Goal: Transaction & Acquisition: Purchase product/service

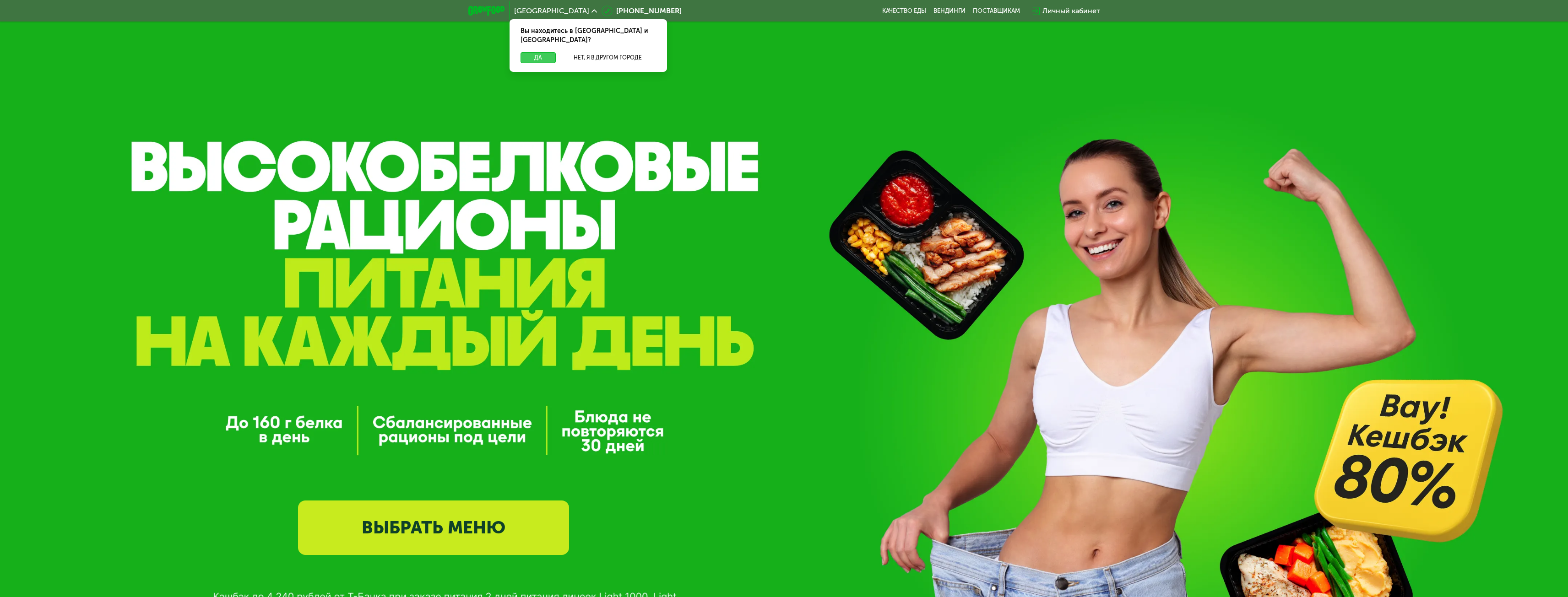
click at [535, 52] on button "Да" at bounding box center [538, 57] width 36 height 11
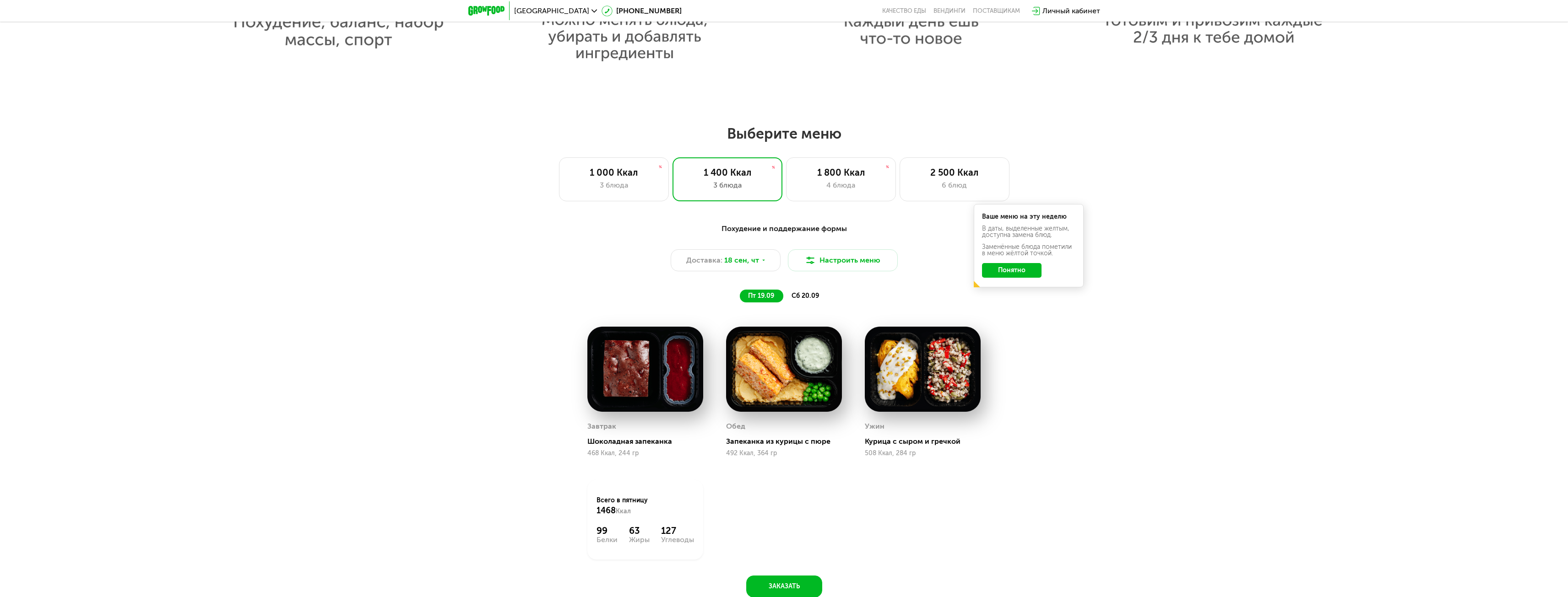
scroll to position [1282, 0]
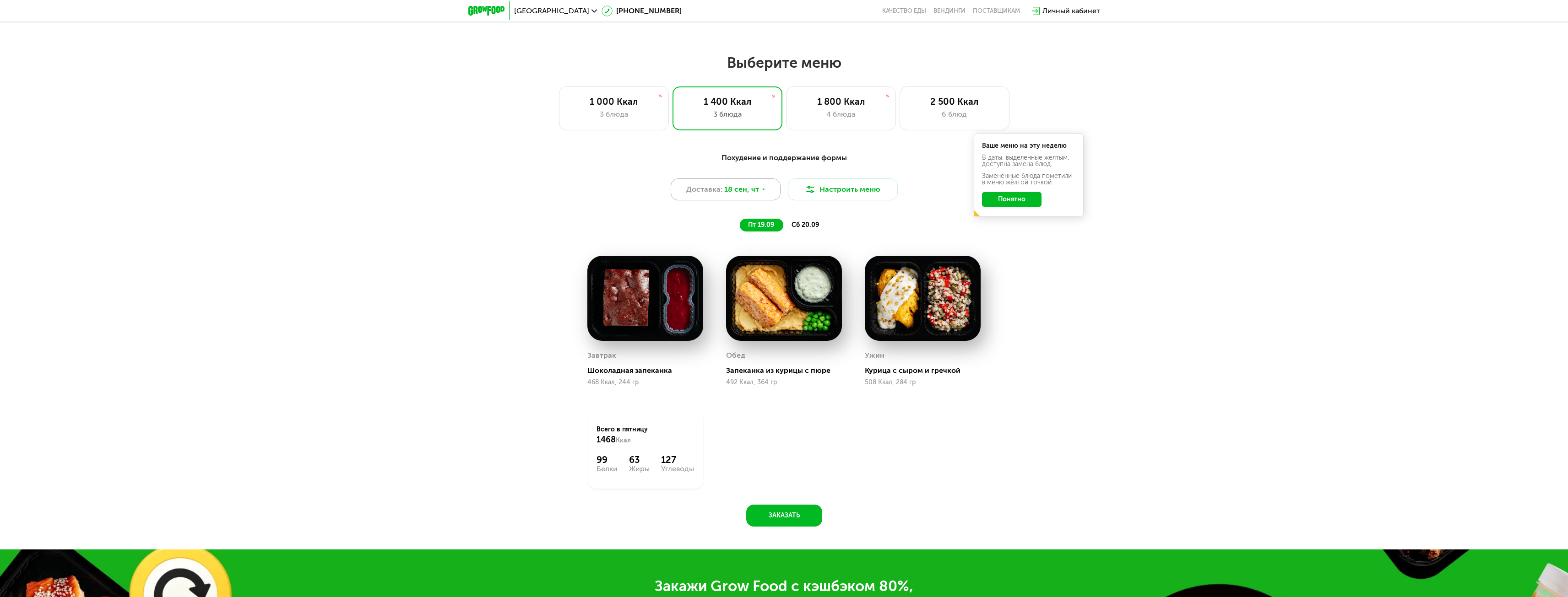
click at [746, 195] on span "18 сен, чт" at bounding box center [742, 189] width 35 height 11
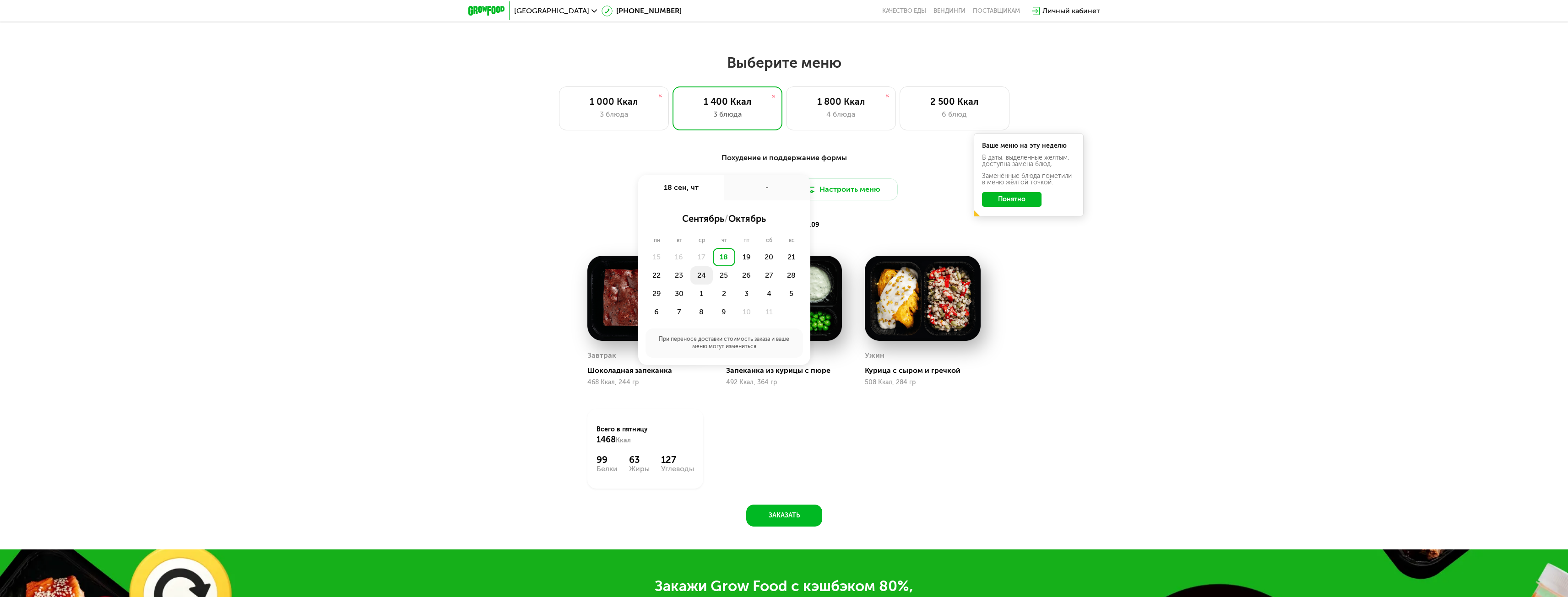
click at [706, 276] on div "24" at bounding box center [701, 276] width 22 height 18
click at [691, 218] on div "Утро" at bounding box center [696, 219] width 55 height 12
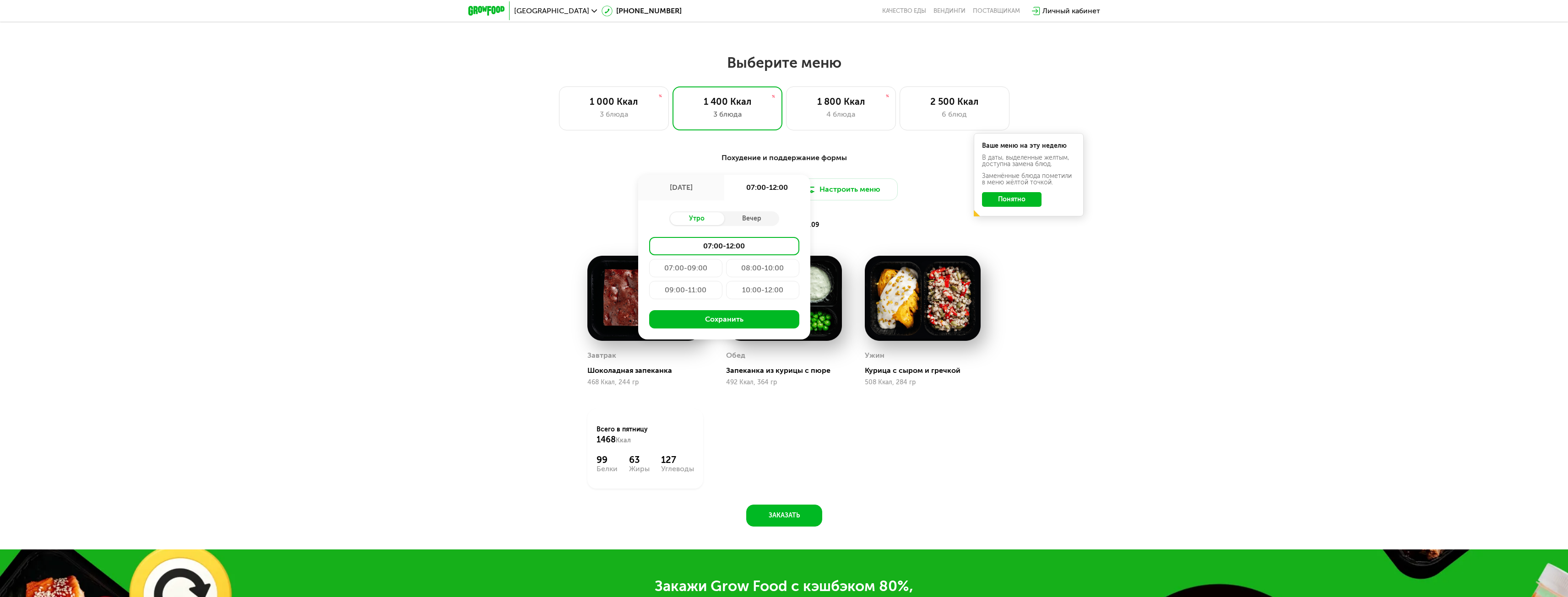
click at [700, 267] on div "07:00-09:00" at bounding box center [685, 268] width 73 height 18
click at [743, 329] on button "Сохранить" at bounding box center [724, 320] width 150 height 18
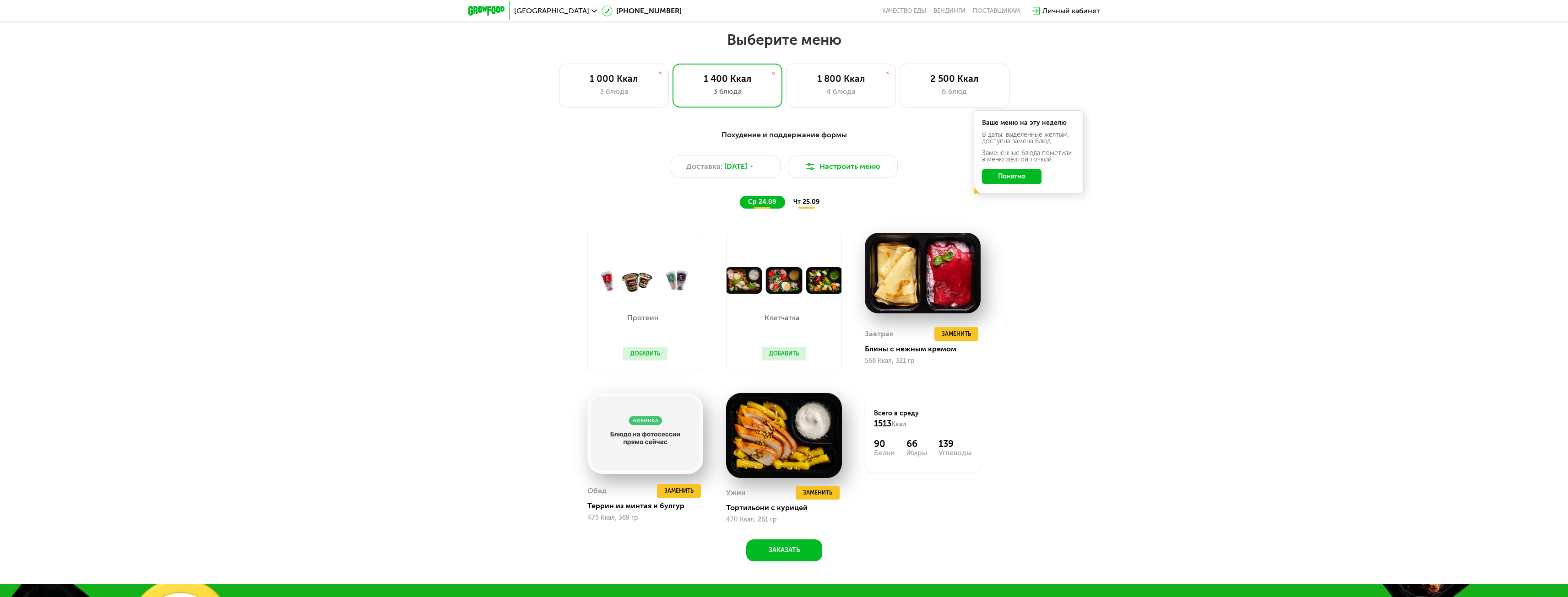
scroll to position [1374, 0]
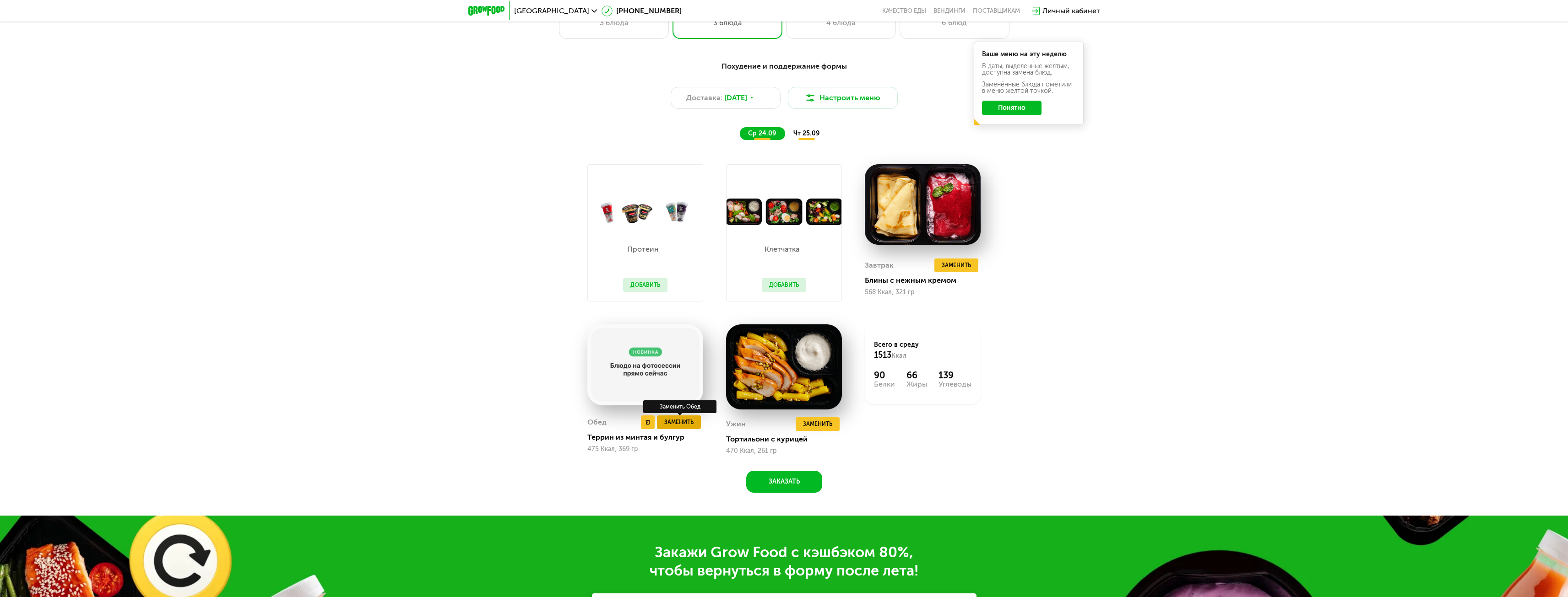
click at [666, 426] on span "Заменить" at bounding box center [678, 422] width 29 height 9
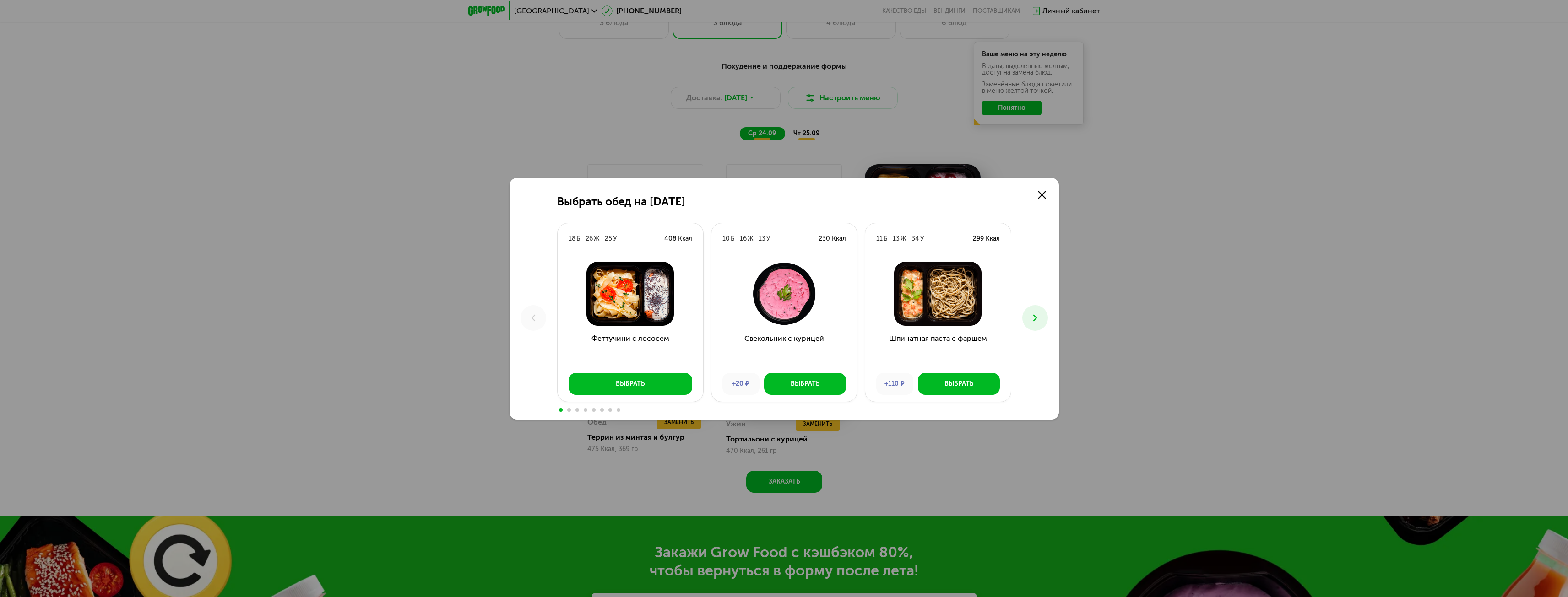
click at [1042, 318] on button at bounding box center [1035, 318] width 26 height 26
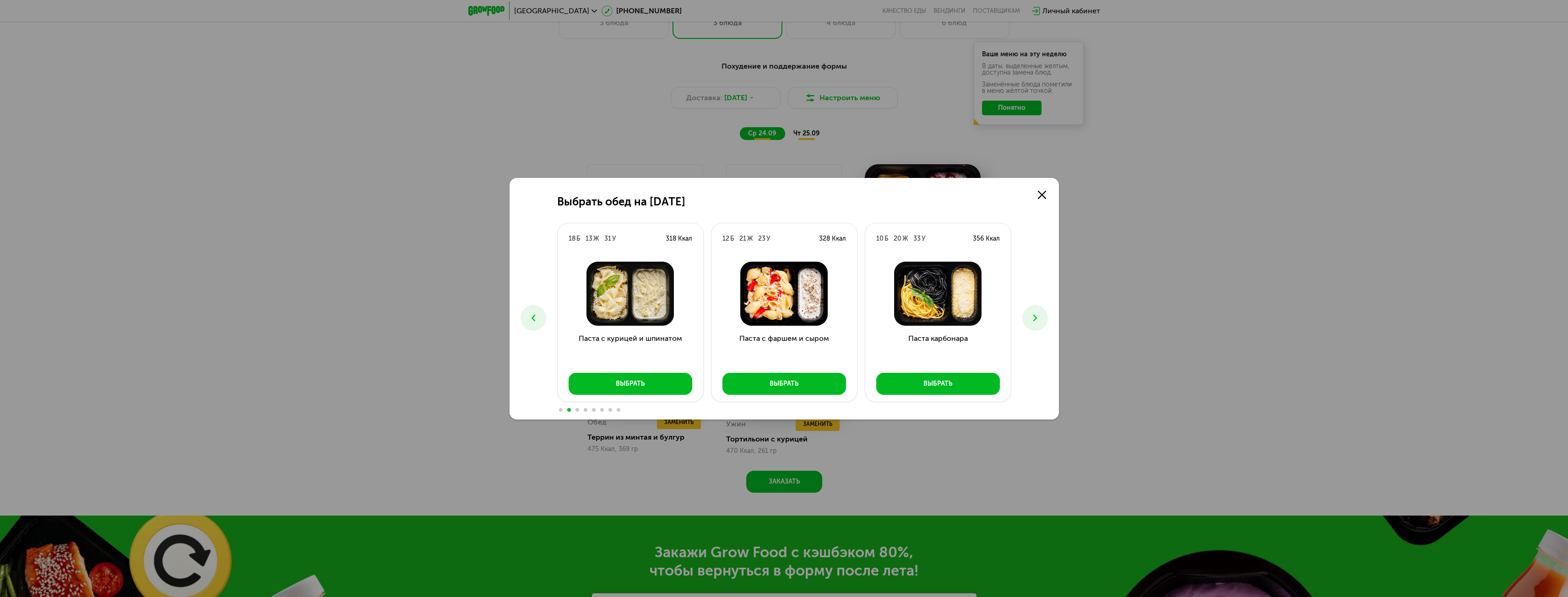
click at [1031, 319] on icon at bounding box center [1034, 318] width 11 height 11
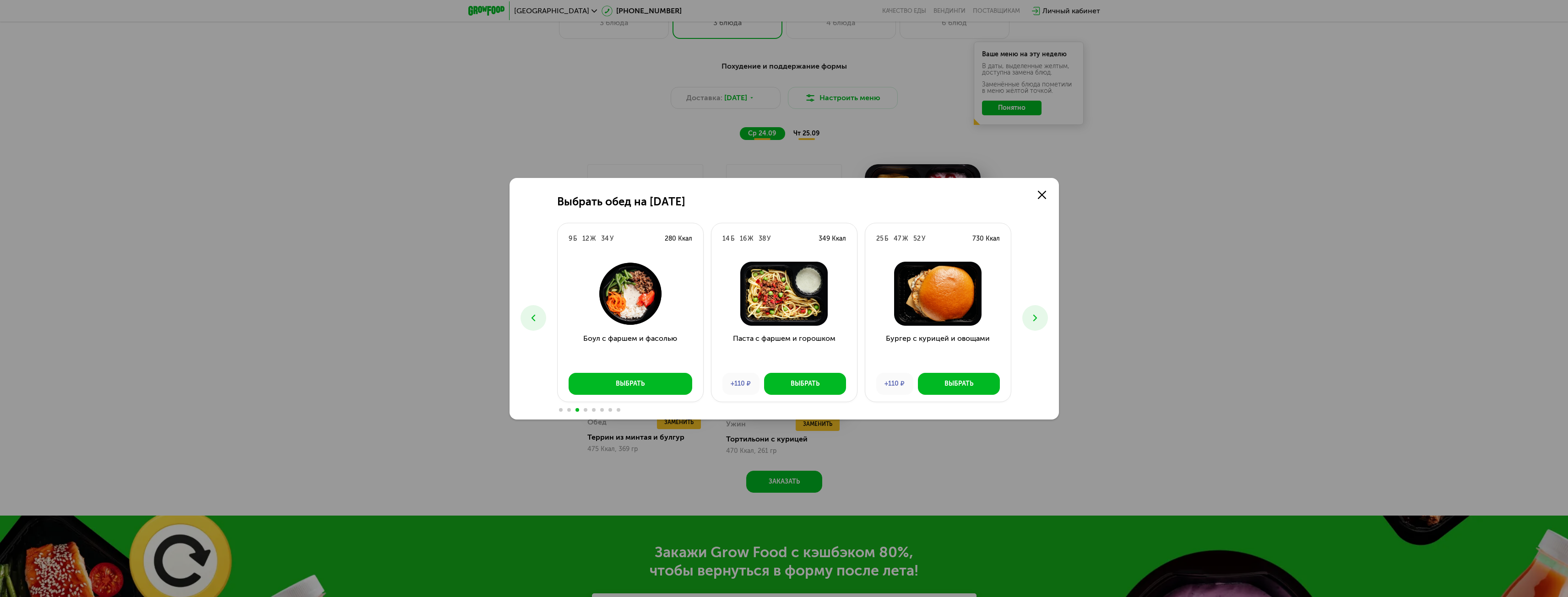
click at [1022, 319] on button at bounding box center [1035, 318] width 26 height 26
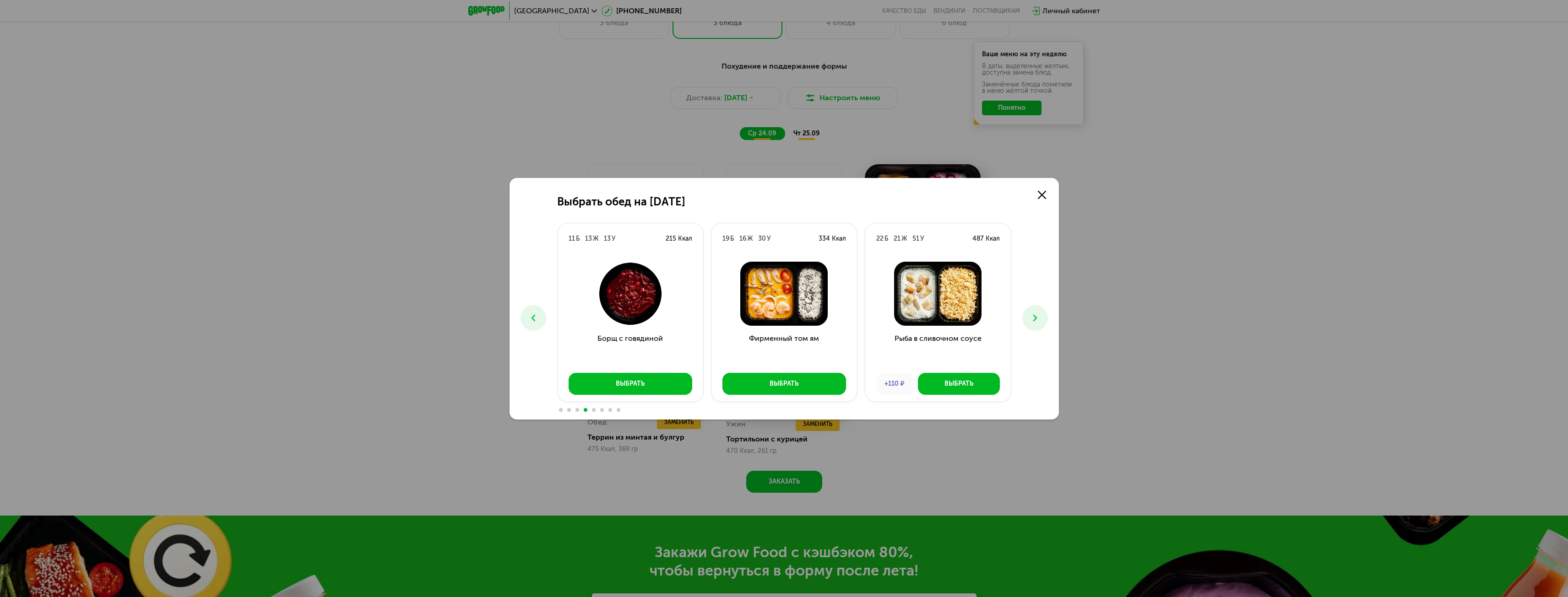
click at [1030, 315] on icon at bounding box center [1034, 318] width 11 height 11
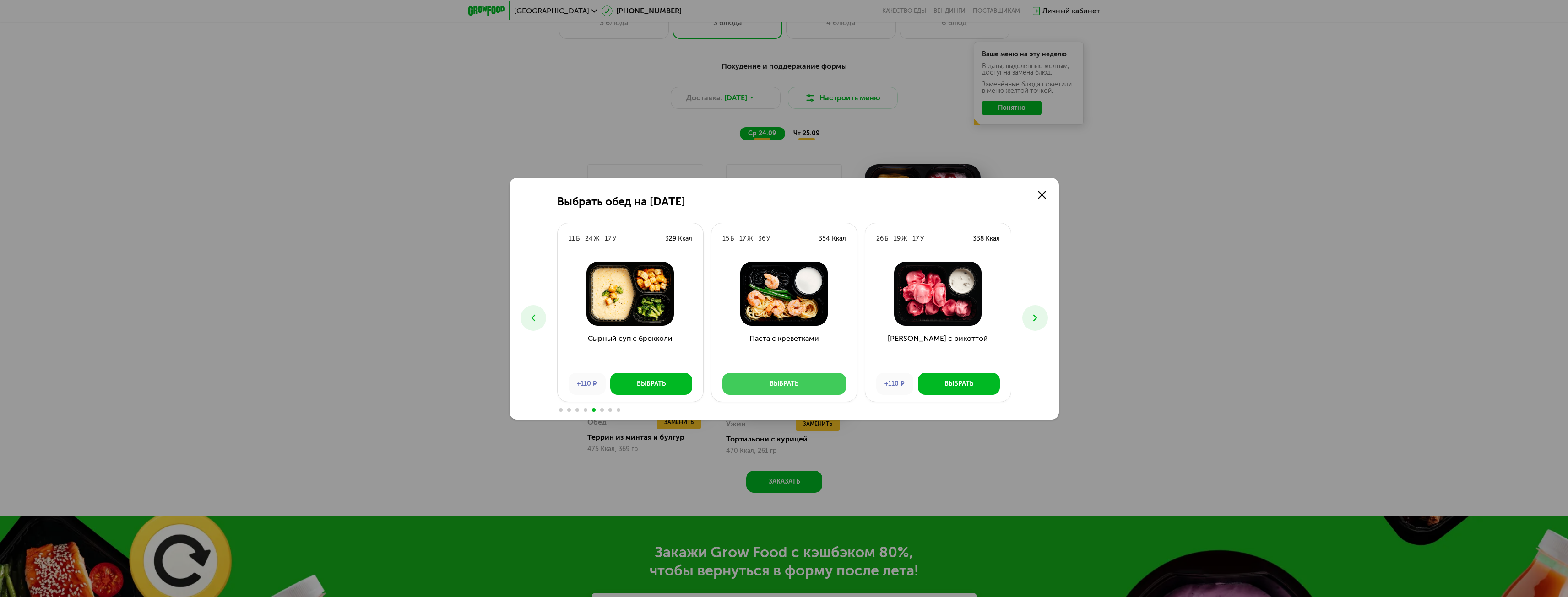
click at [793, 382] on div "Выбрать" at bounding box center [783, 383] width 29 height 9
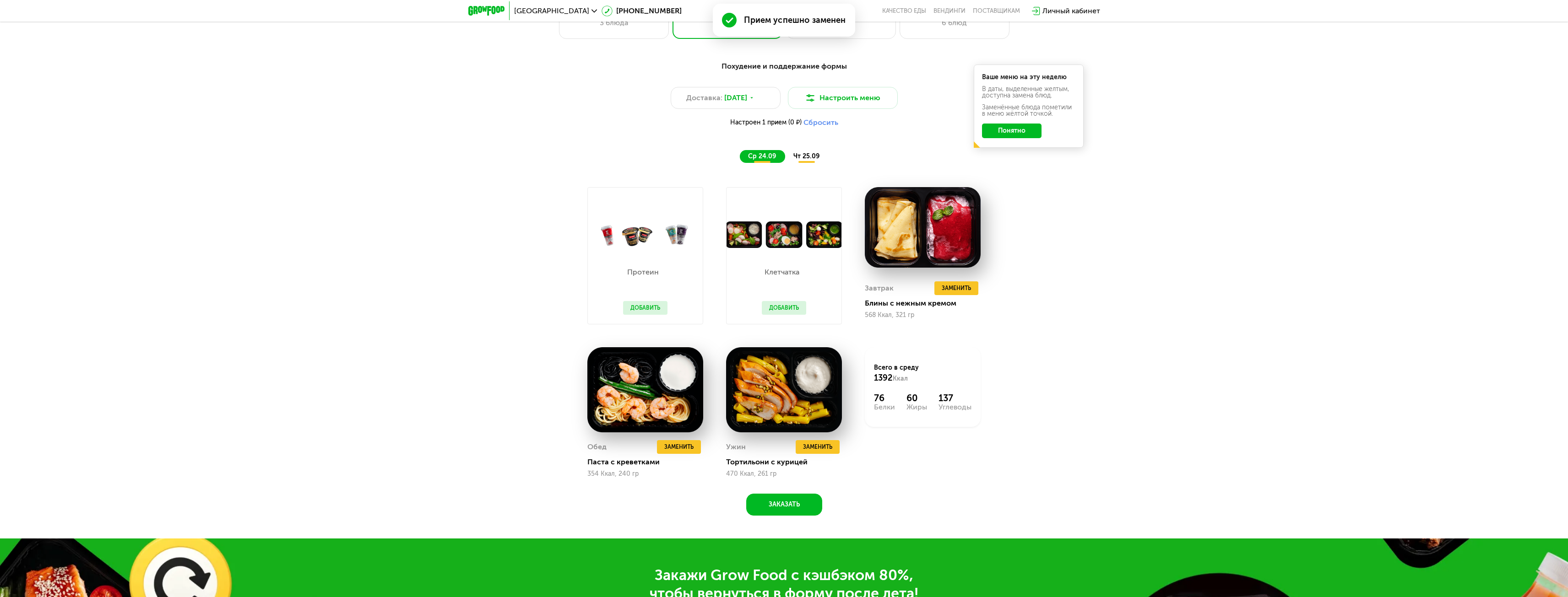
click at [811, 158] on span "чт 25.09" at bounding box center [806, 156] width 26 height 7
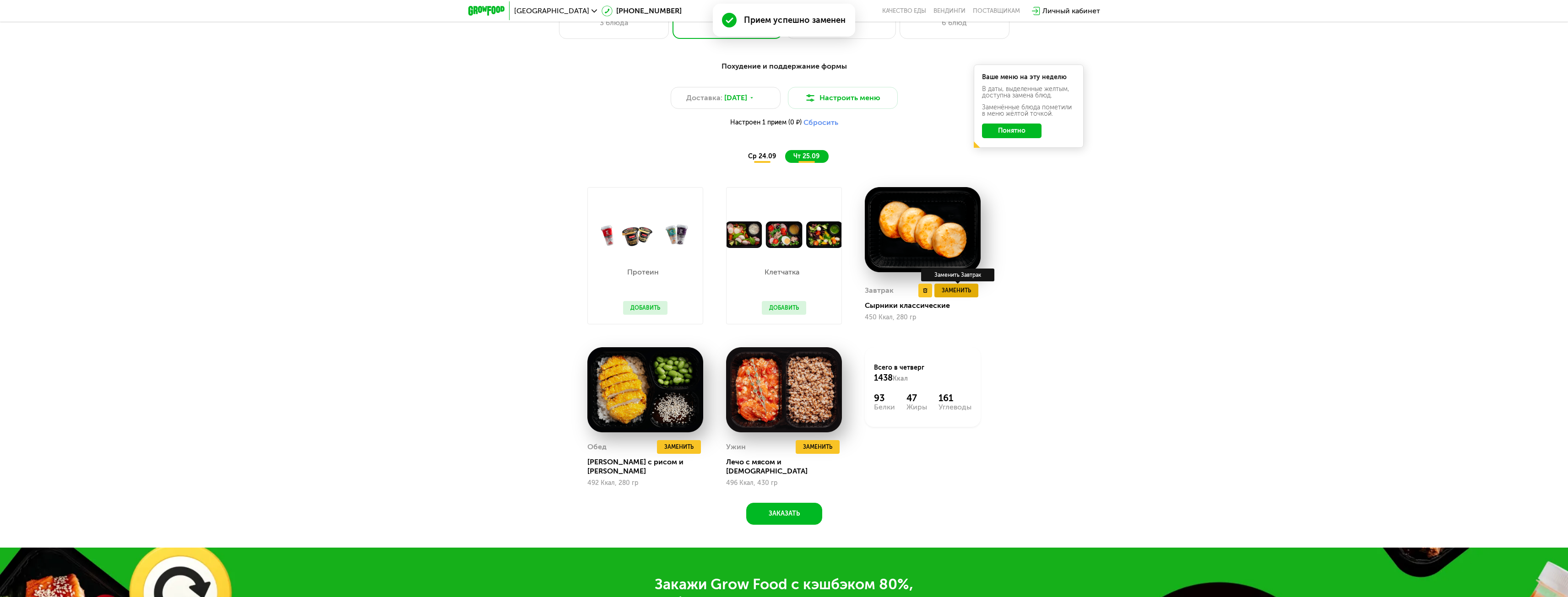
click at [959, 295] on span "Заменить" at bounding box center [955, 291] width 29 height 9
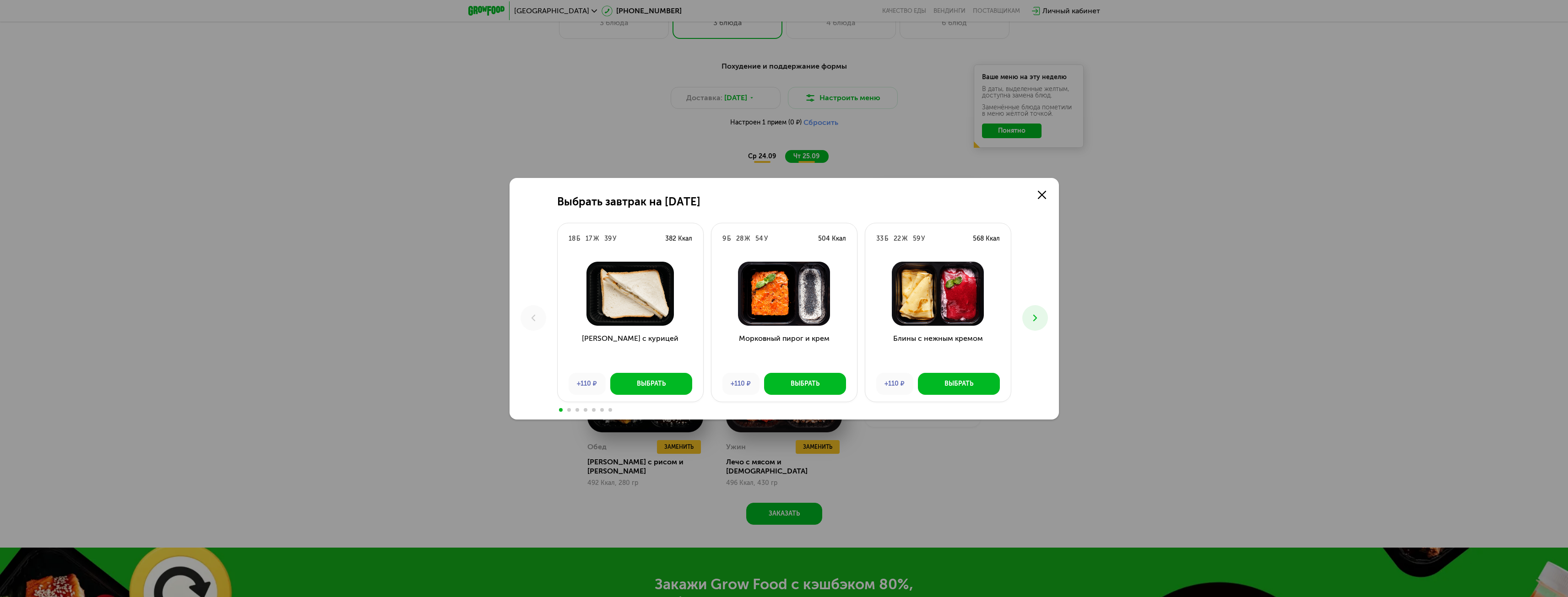
click at [1032, 318] on icon at bounding box center [1034, 318] width 11 height 11
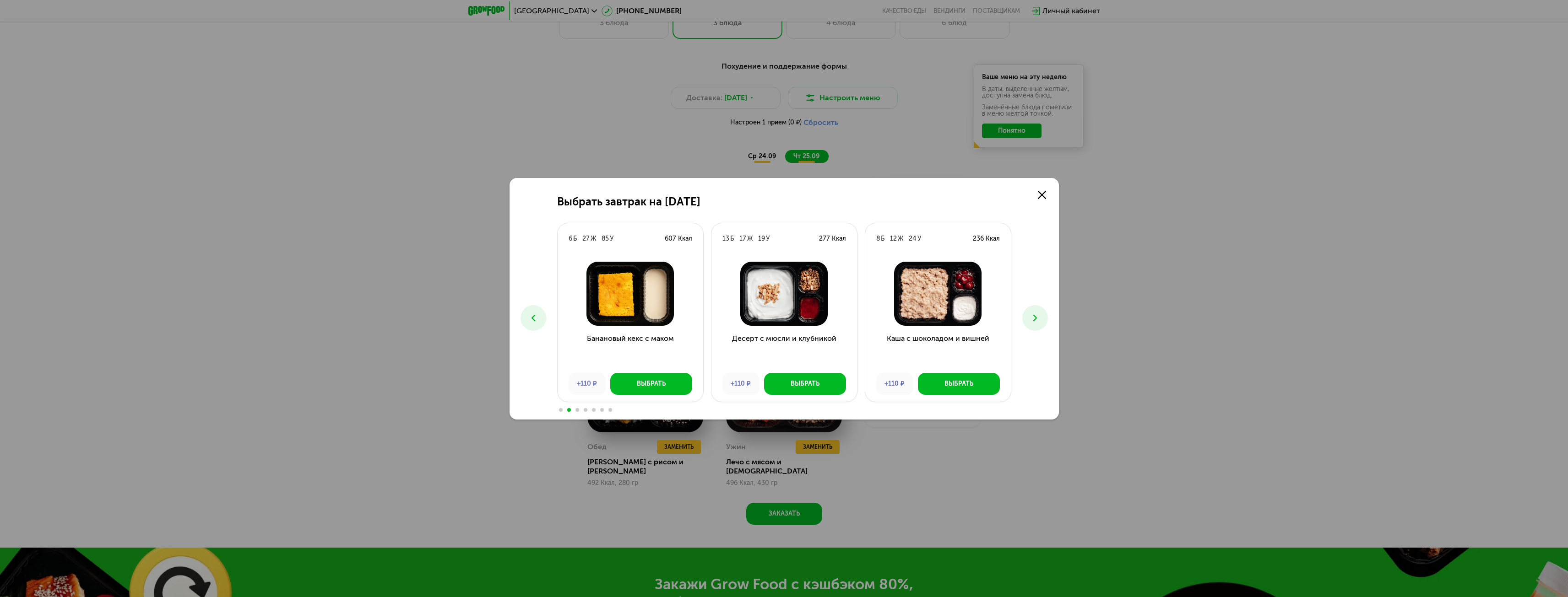
click at [1034, 318] on icon at bounding box center [1034, 318] width 11 height 11
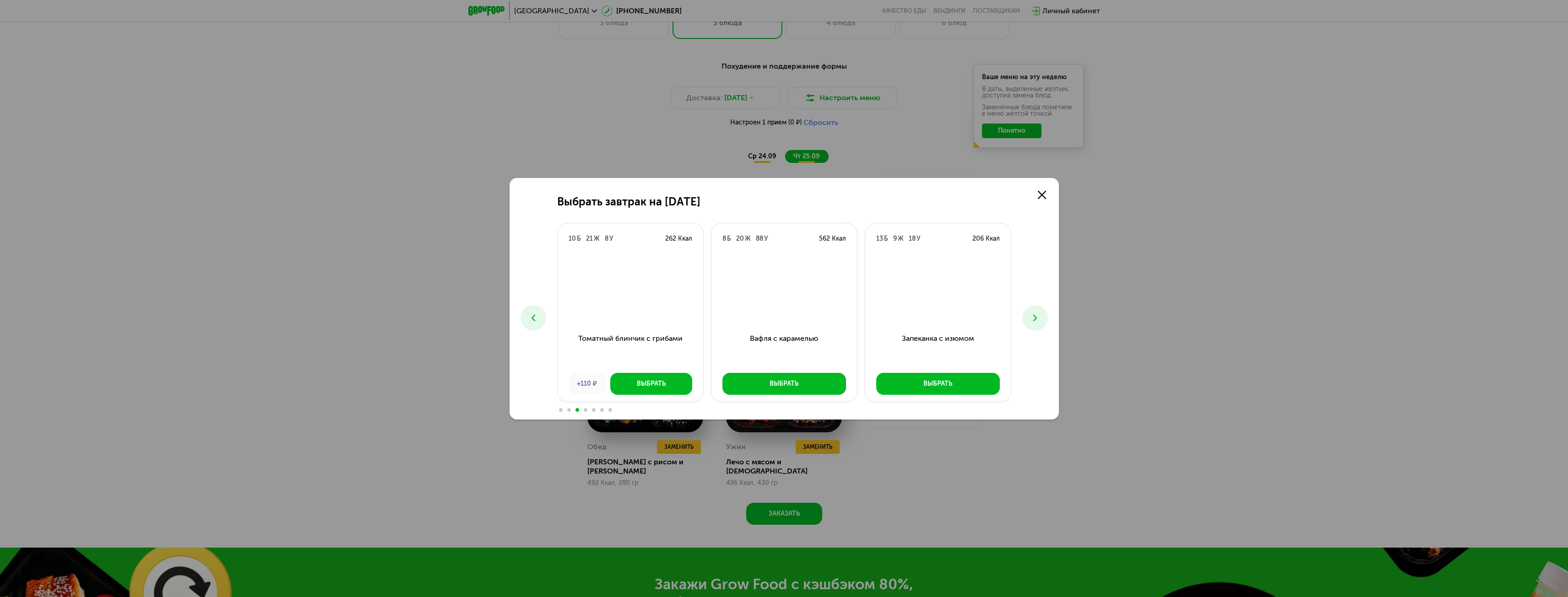
click at [1036, 318] on use at bounding box center [1034, 318] width 3 height 7
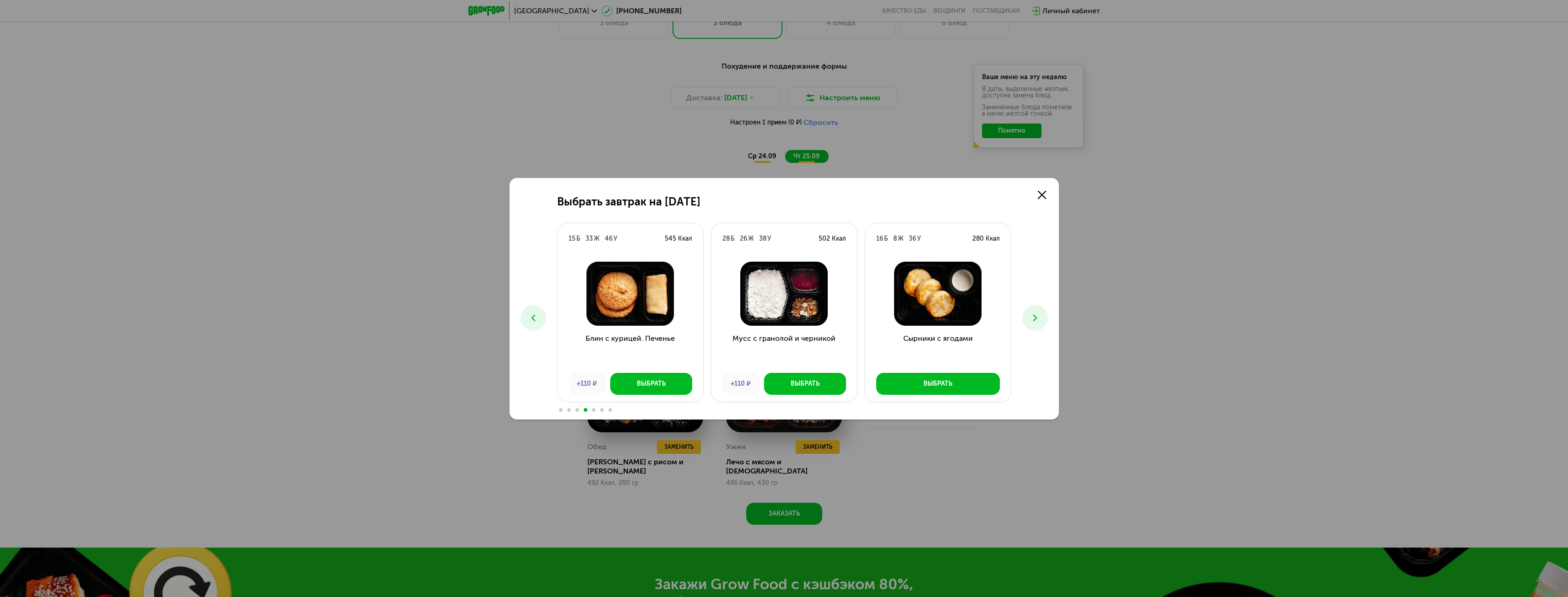
click at [1038, 315] on icon at bounding box center [1034, 318] width 11 height 11
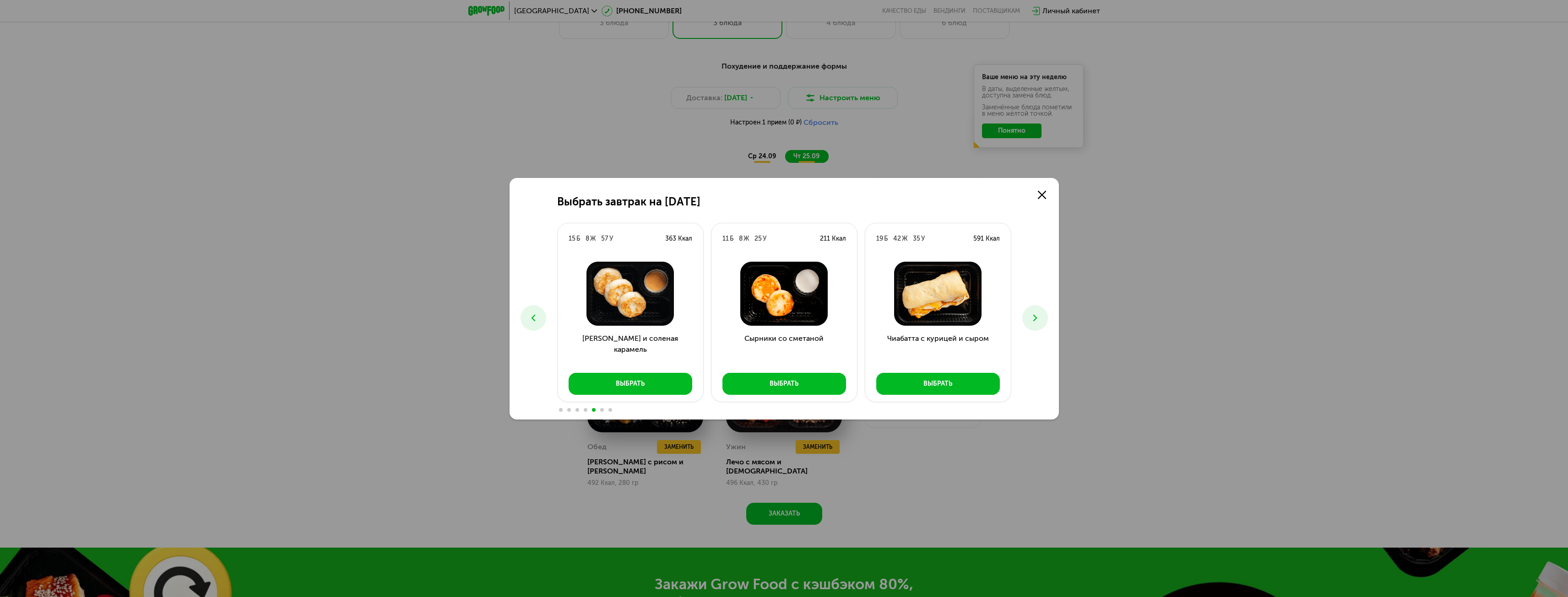
click at [1038, 315] on icon at bounding box center [1034, 318] width 11 height 11
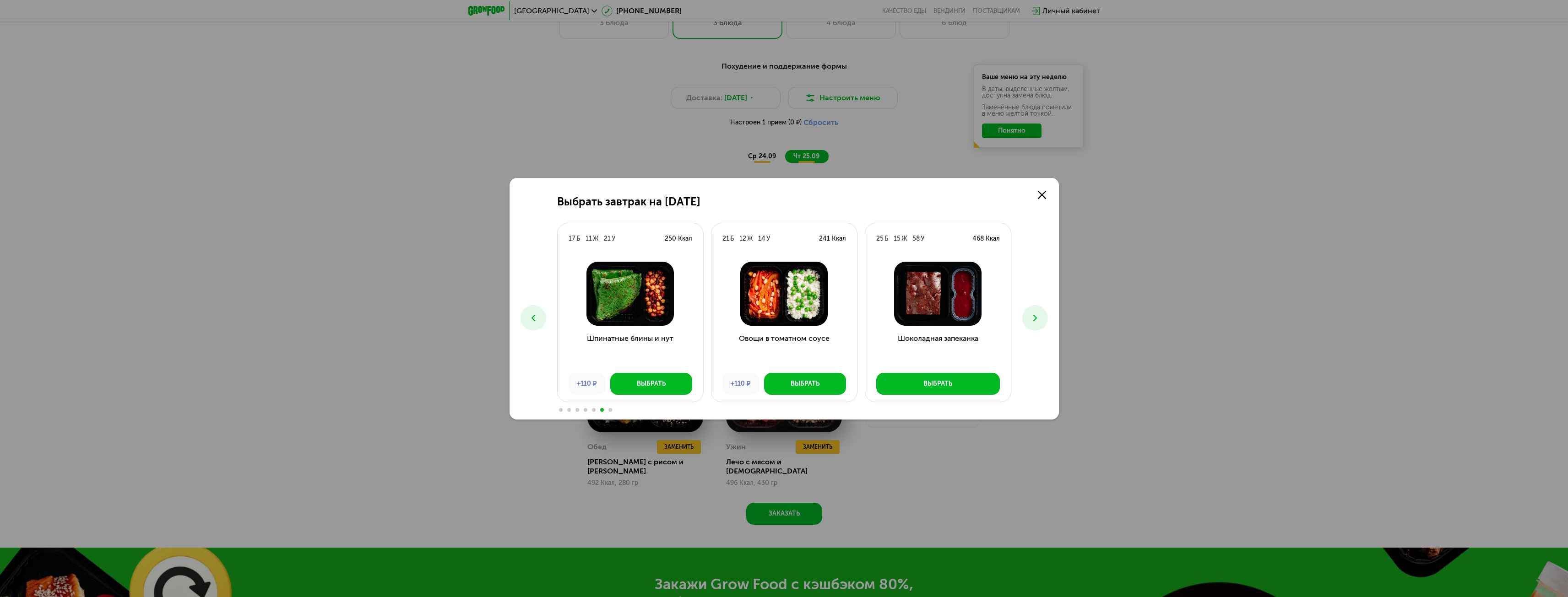
click at [1038, 315] on icon at bounding box center [1034, 318] width 11 height 11
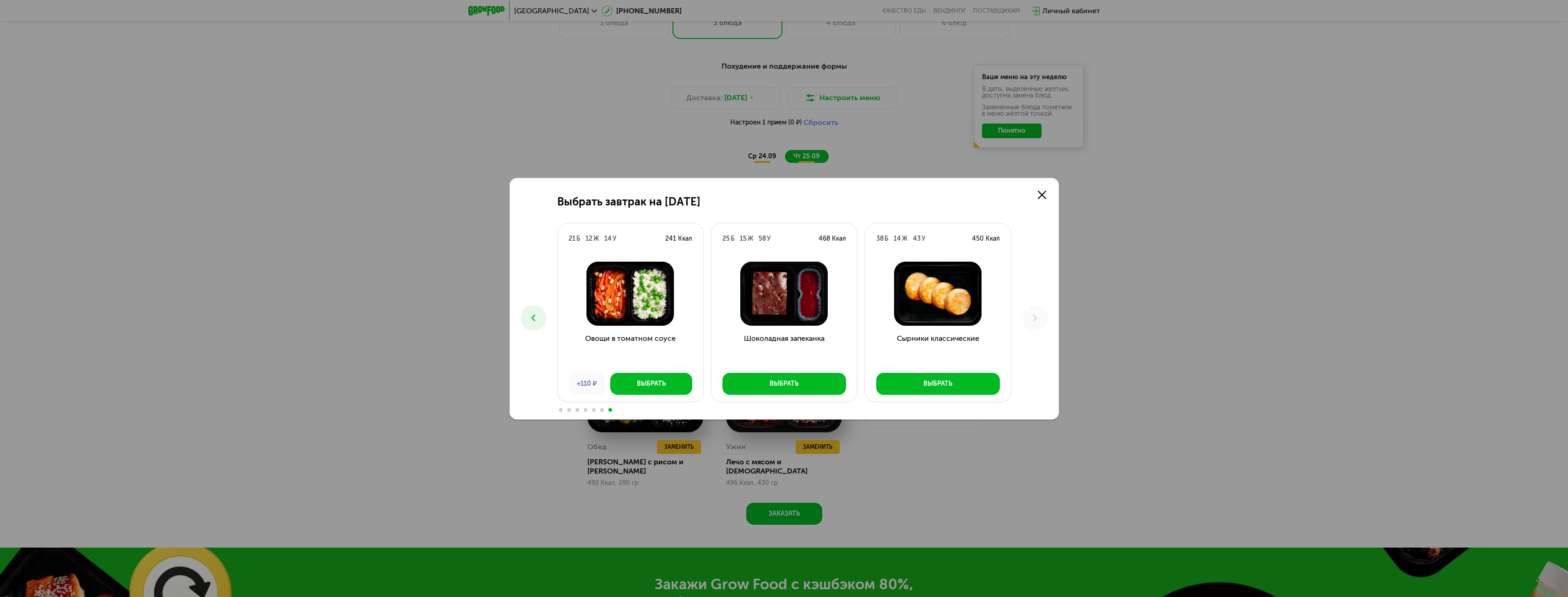
click at [540, 309] on button at bounding box center [533, 318] width 26 height 26
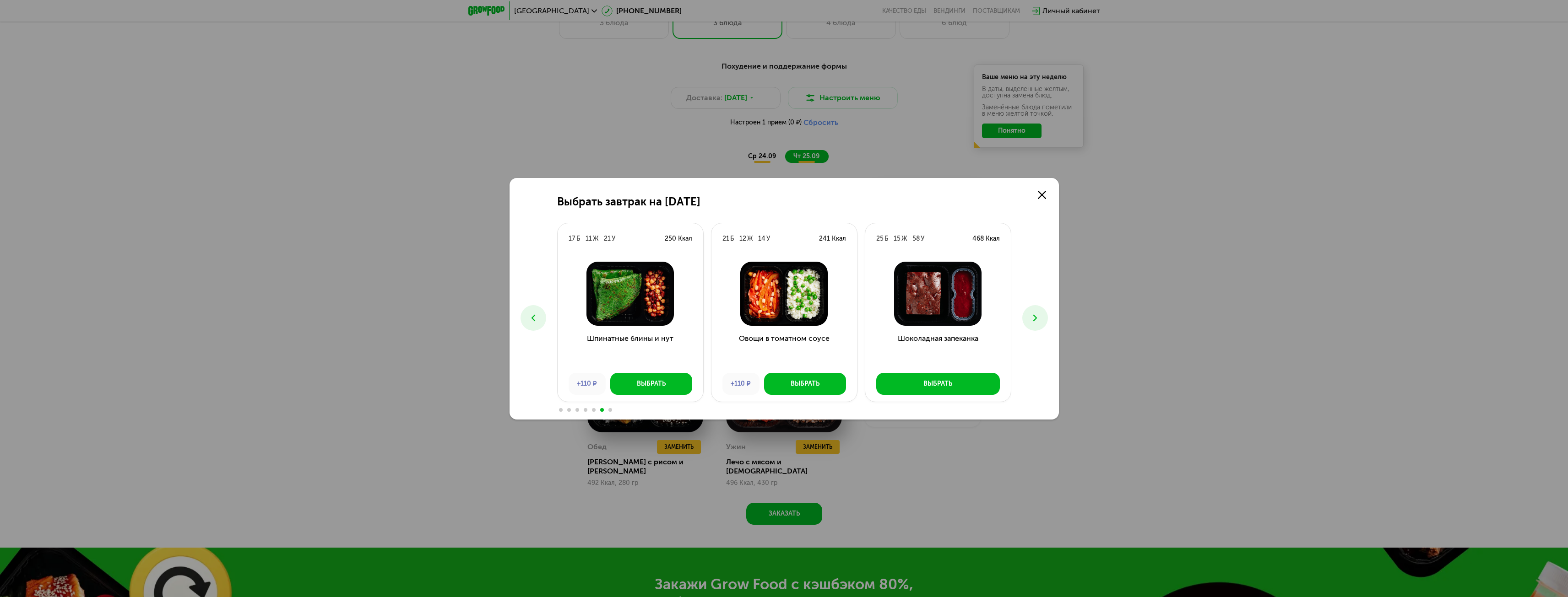
click at [538, 311] on button at bounding box center [533, 318] width 26 height 26
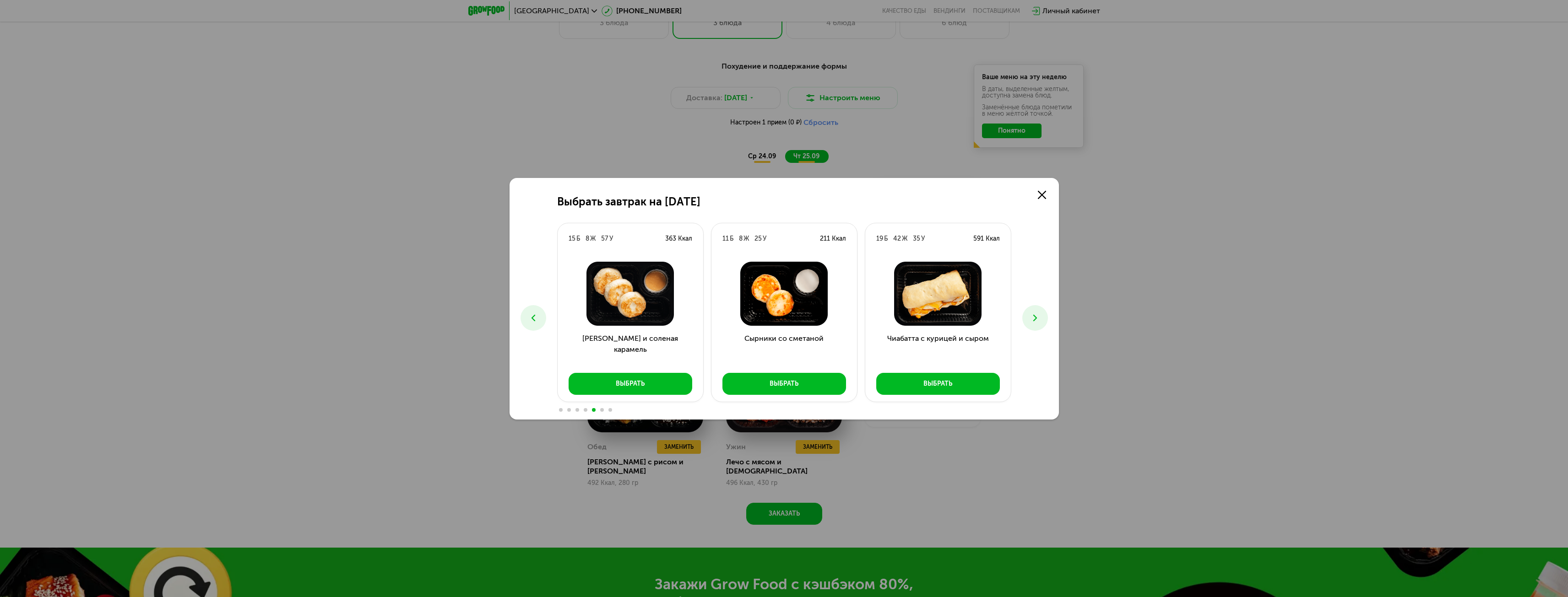
click at [537, 317] on icon at bounding box center [532, 318] width 11 height 11
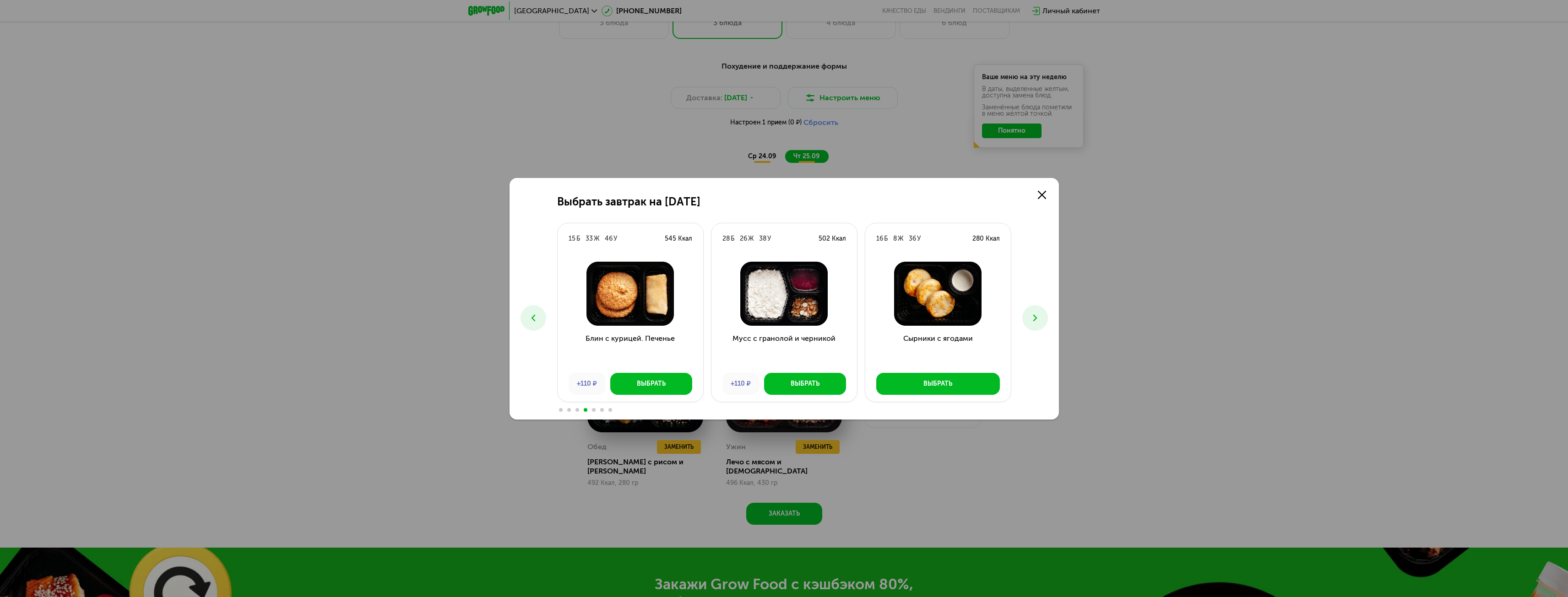
click at [536, 319] on icon at bounding box center [532, 318] width 11 height 11
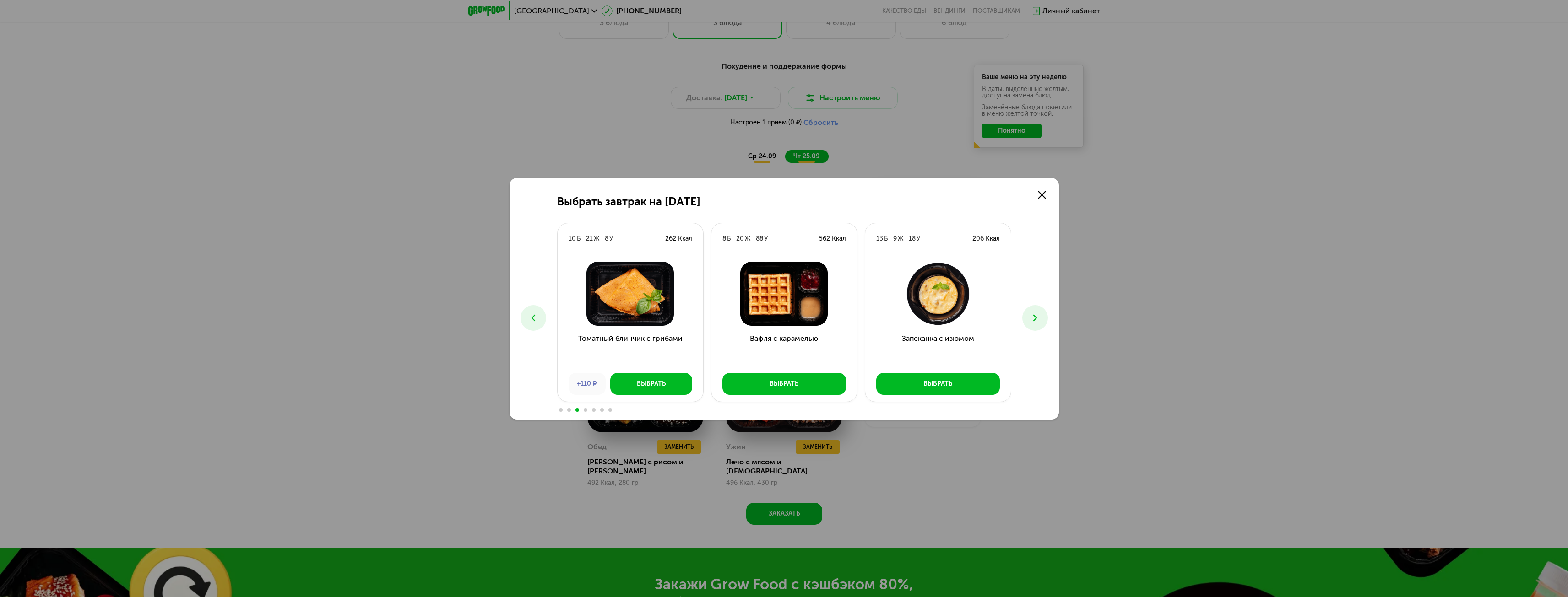
click at [536, 319] on icon at bounding box center [532, 318] width 11 height 11
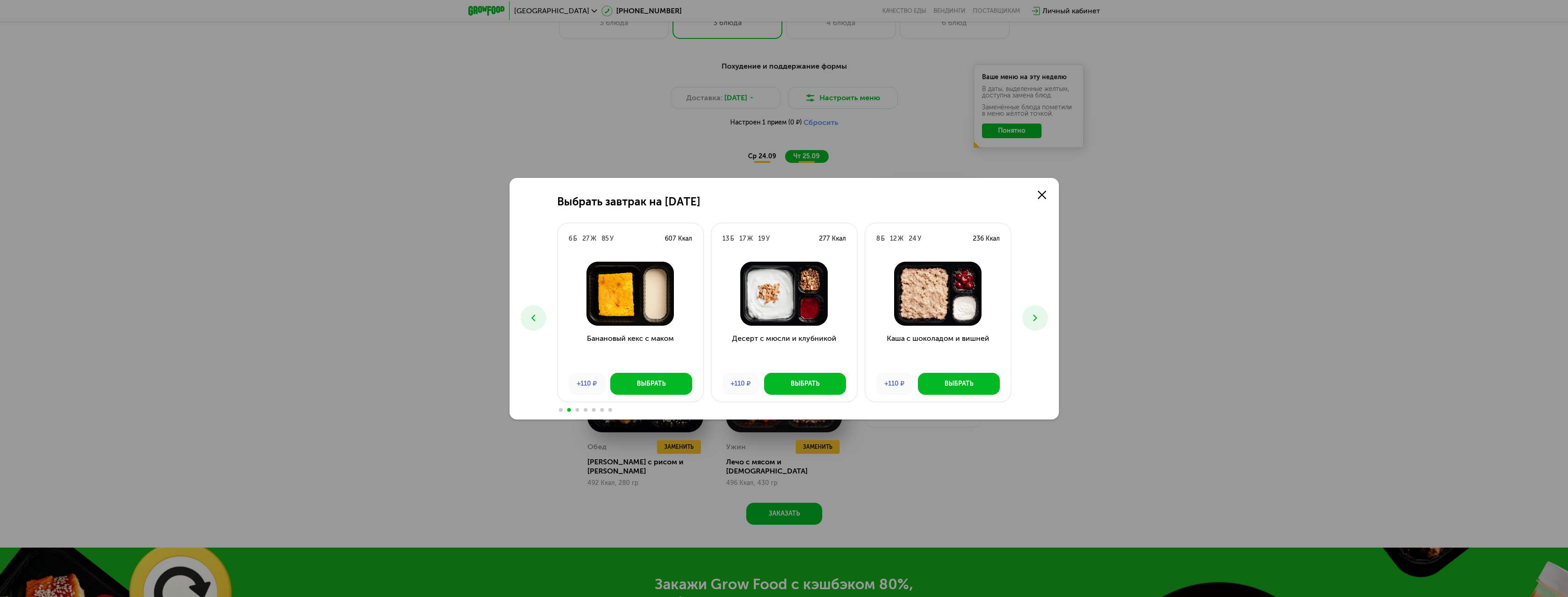
click at [536, 319] on icon at bounding box center [532, 318] width 11 height 11
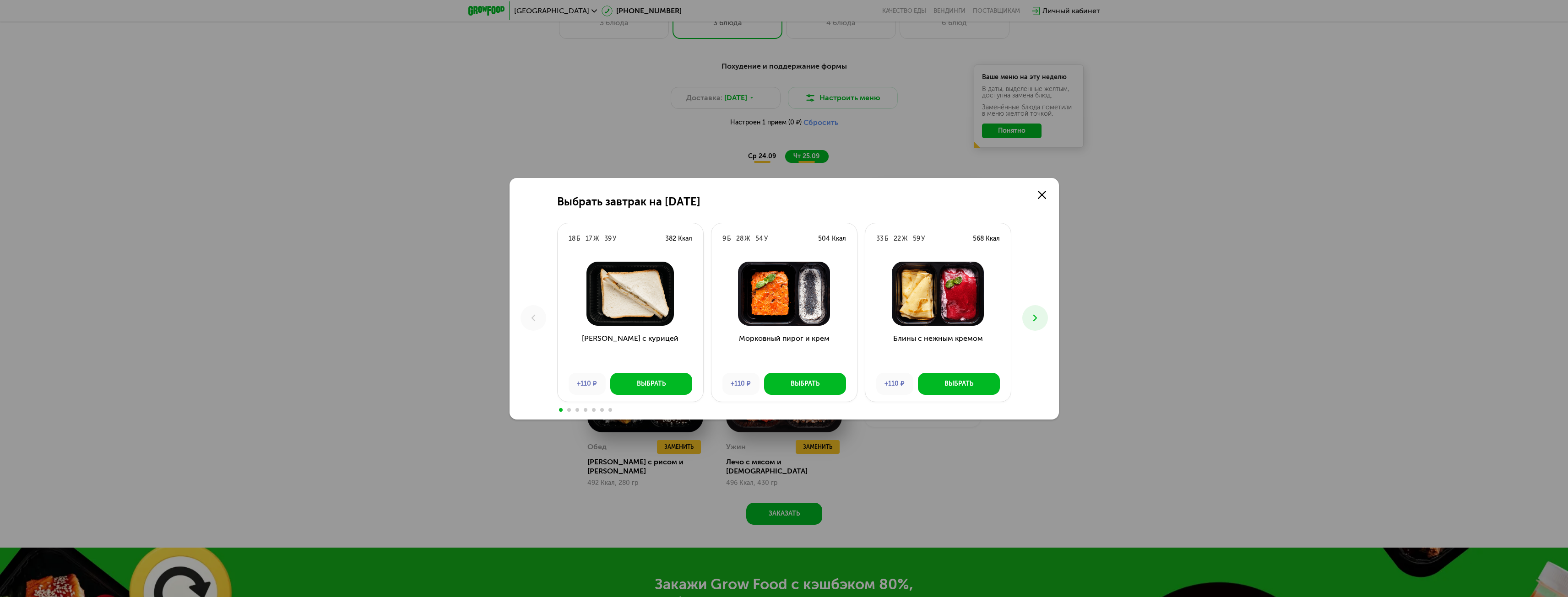
click at [1035, 319] on use at bounding box center [1034, 318] width 3 height 7
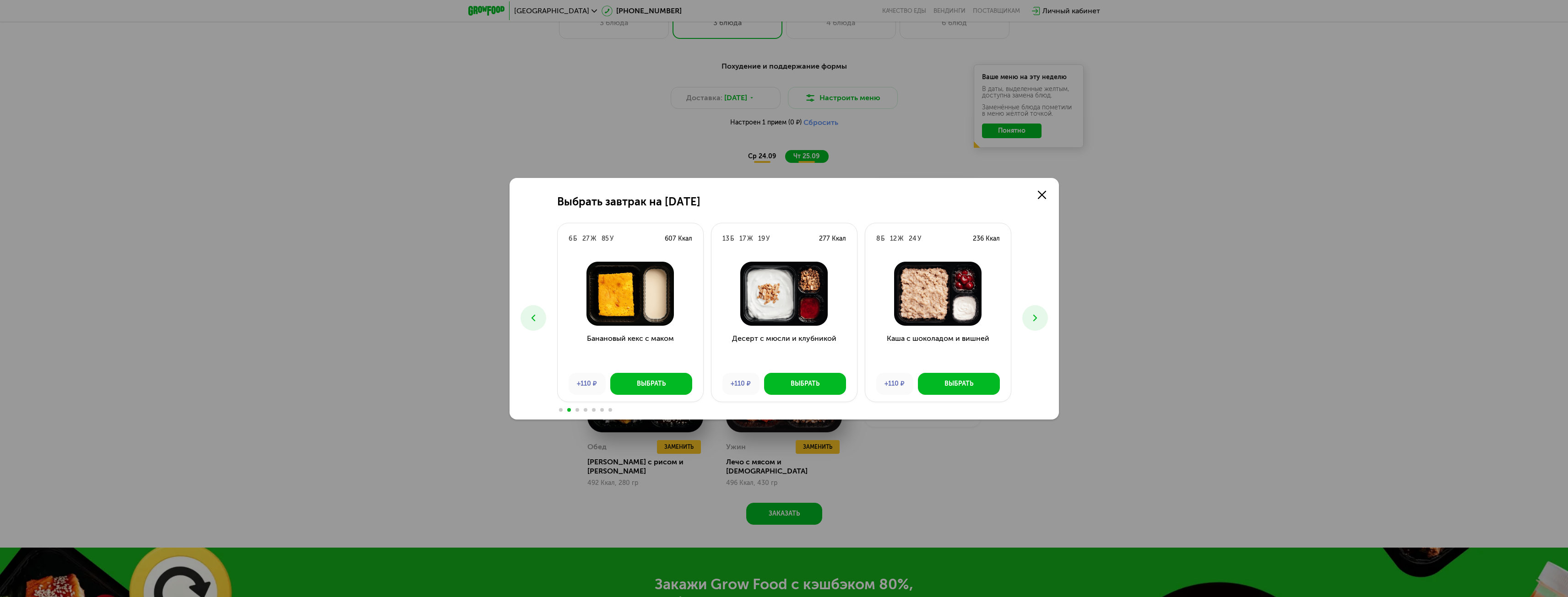
click at [1035, 319] on use at bounding box center [1034, 318] width 3 height 7
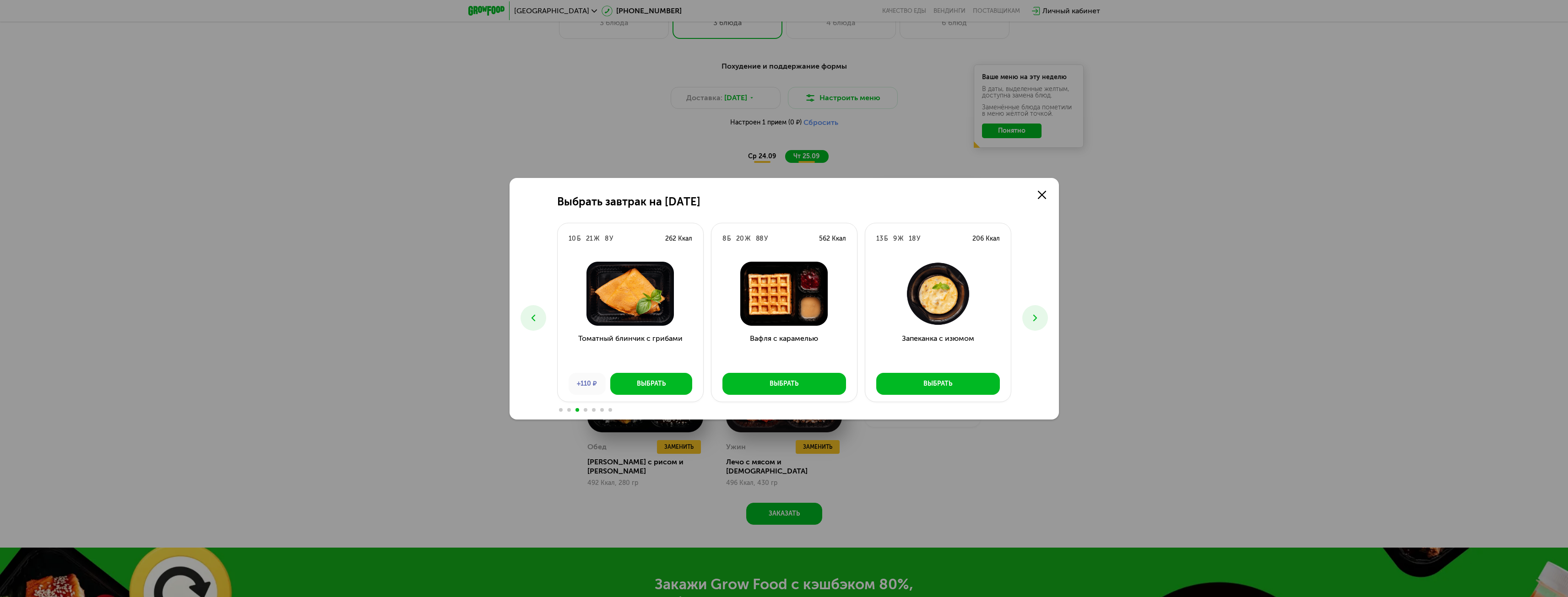
click at [1035, 319] on use at bounding box center [1034, 318] width 3 height 7
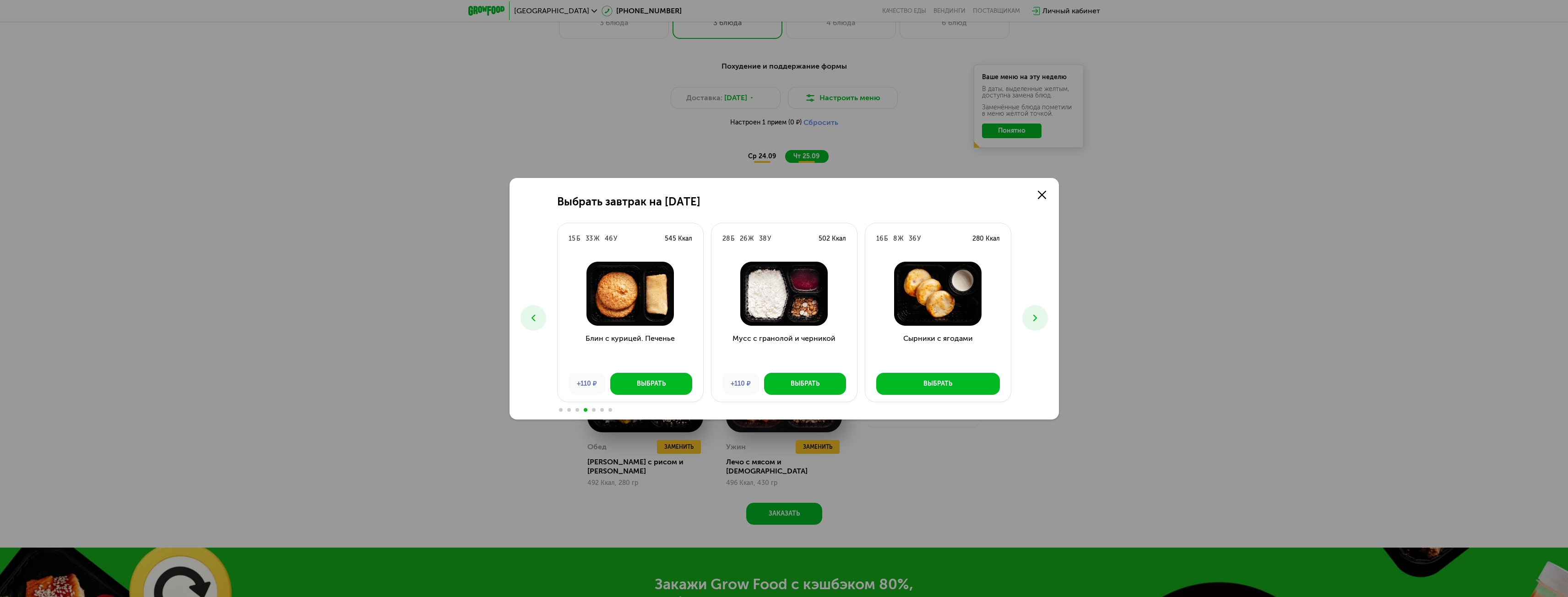
click at [1035, 319] on use at bounding box center [1034, 318] width 3 height 7
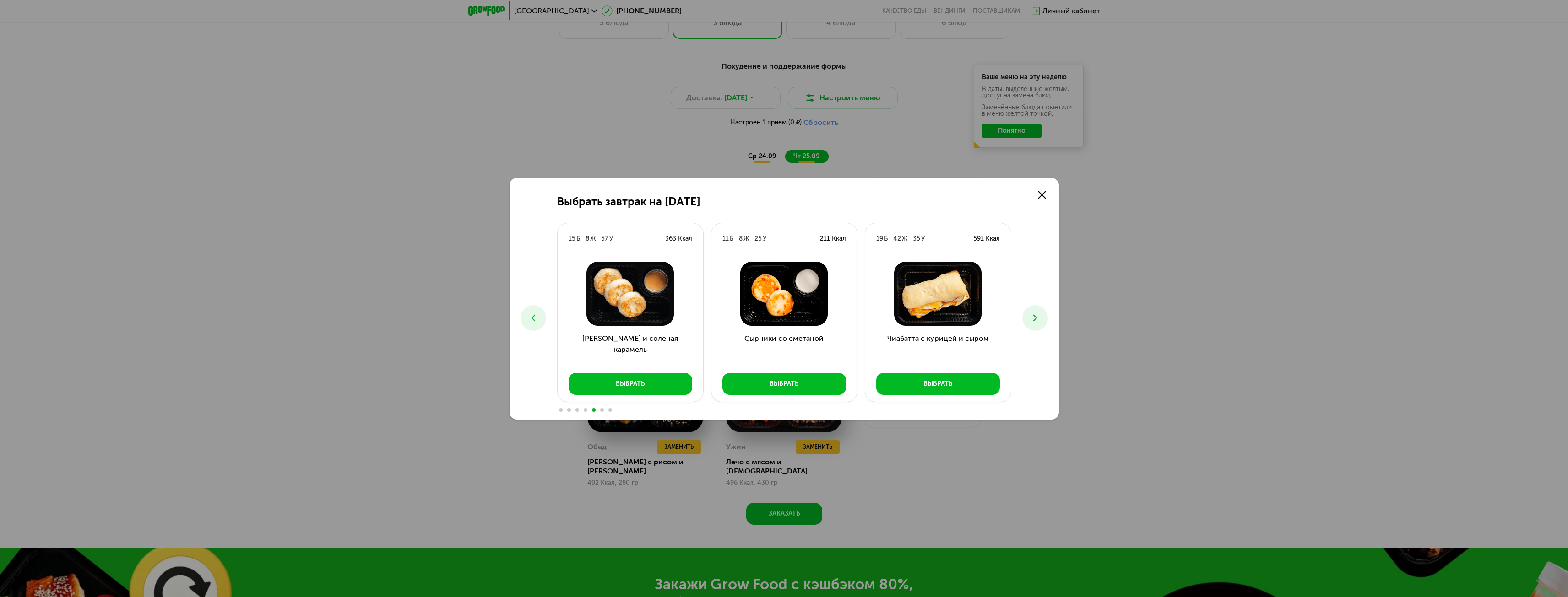
click at [541, 320] on button at bounding box center [533, 318] width 26 height 26
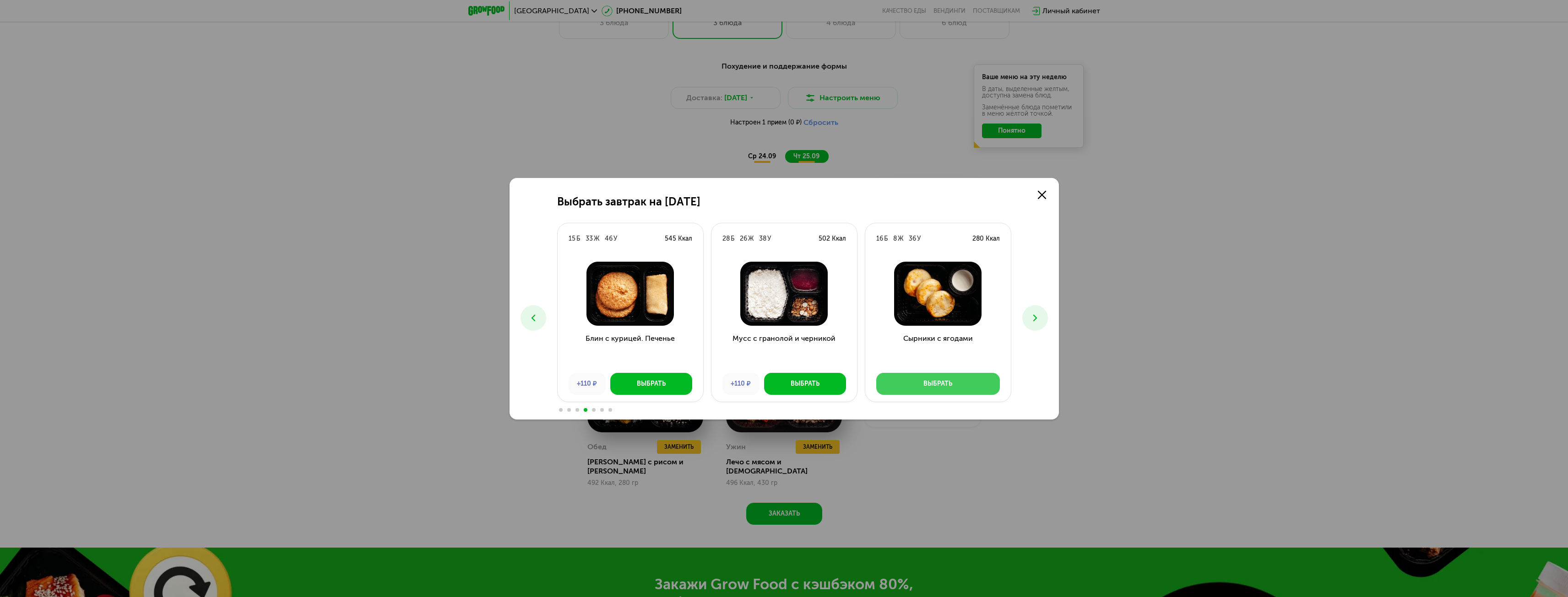
click at [940, 380] on div "Выбрать" at bounding box center [937, 383] width 29 height 9
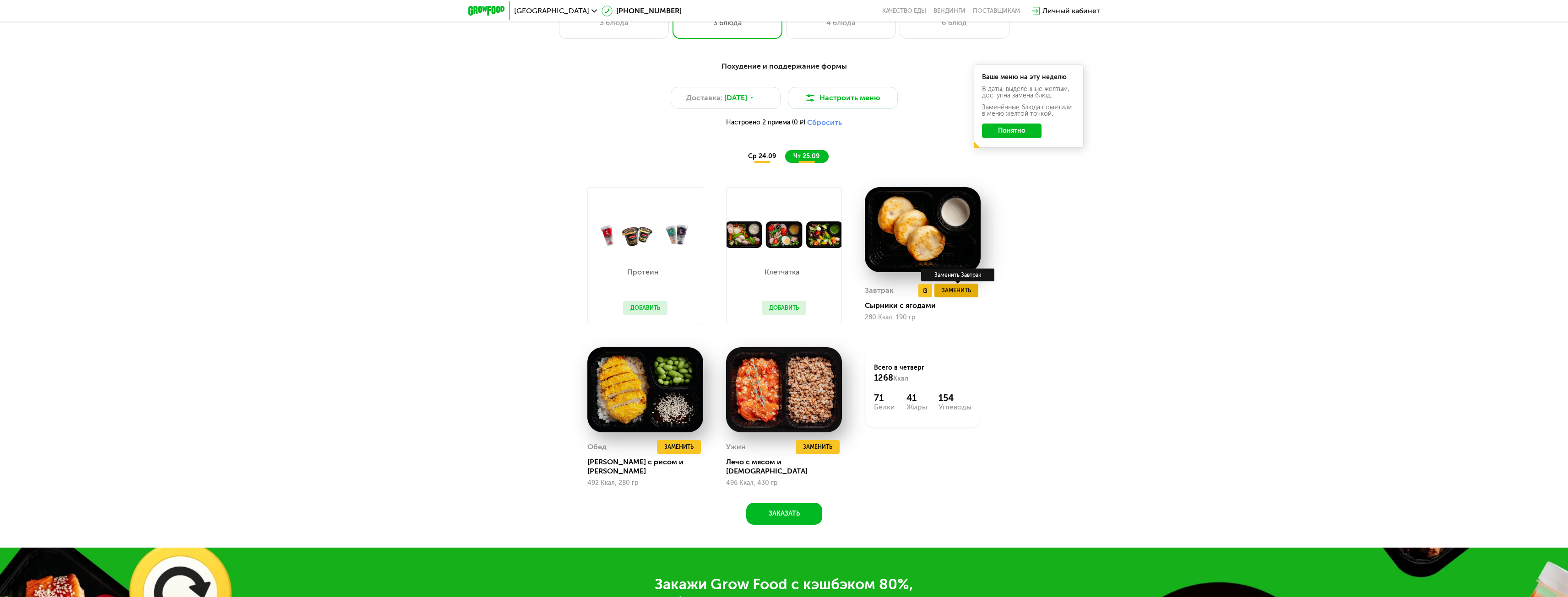
click at [958, 291] on span "Заменить" at bounding box center [955, 291] width 29 height 9
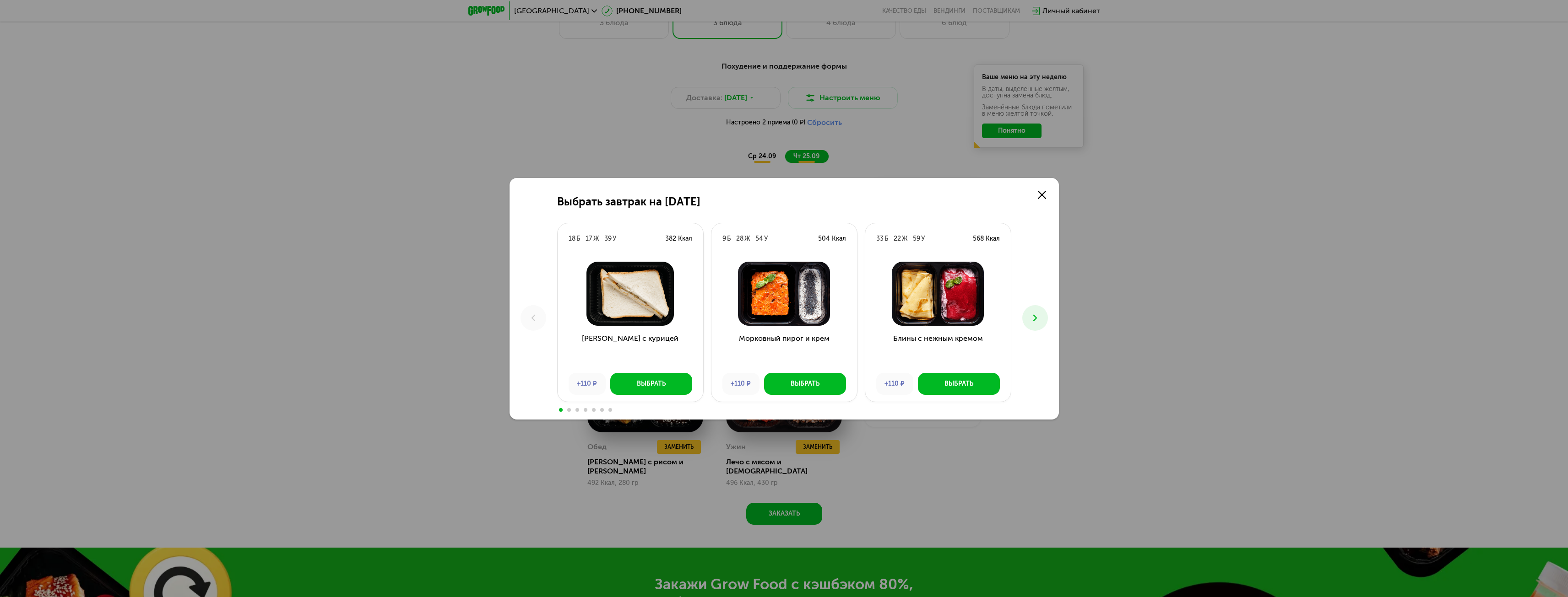
click at [1037, 320] on icon at bounding box center [1034, 318] width 11 height 11
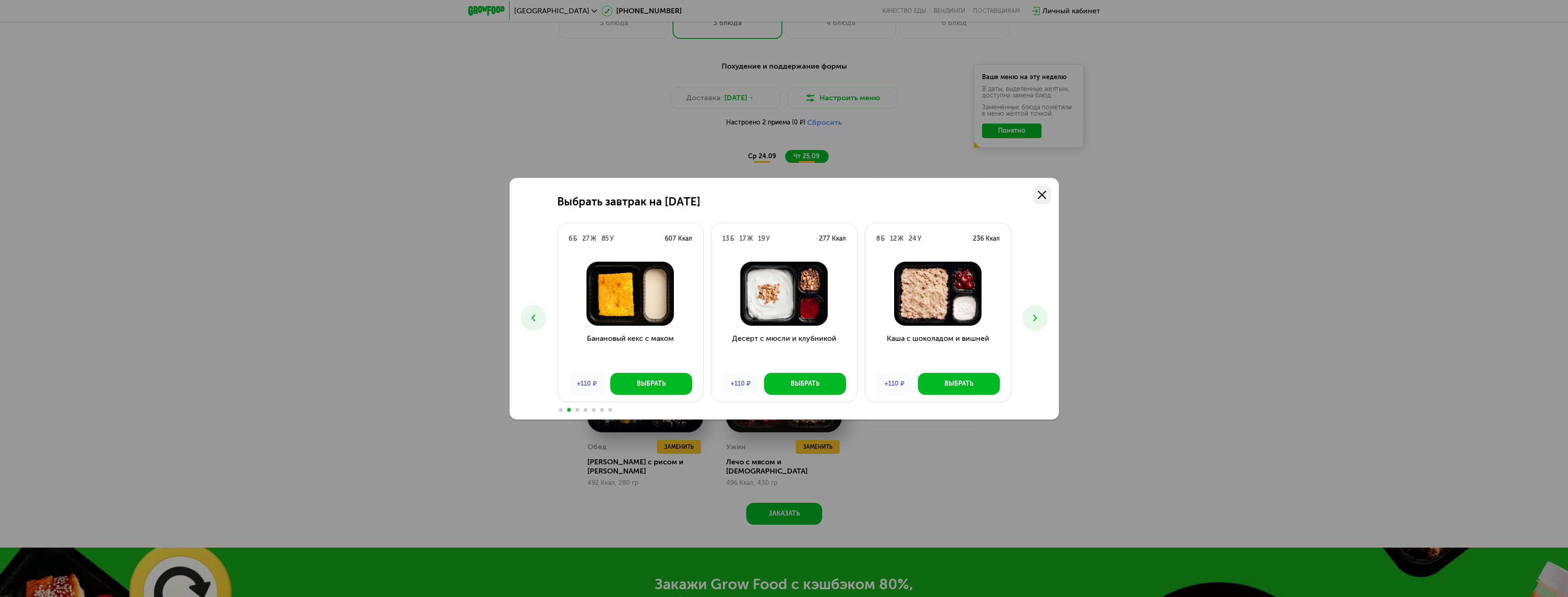
click at [1045, 197] on icon at bounding box center [1041, 195] width 8 height 8
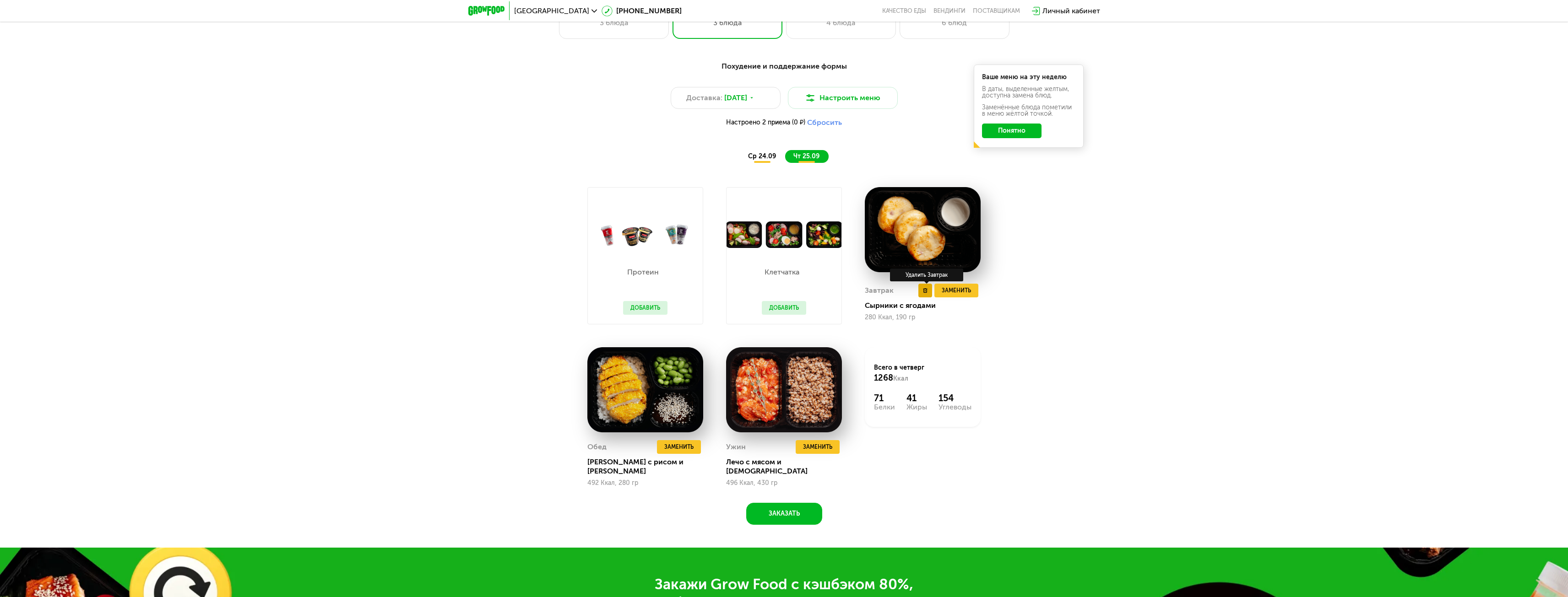
click at [921, 296] on button at bounding box center [925, 291] width 14 height 14
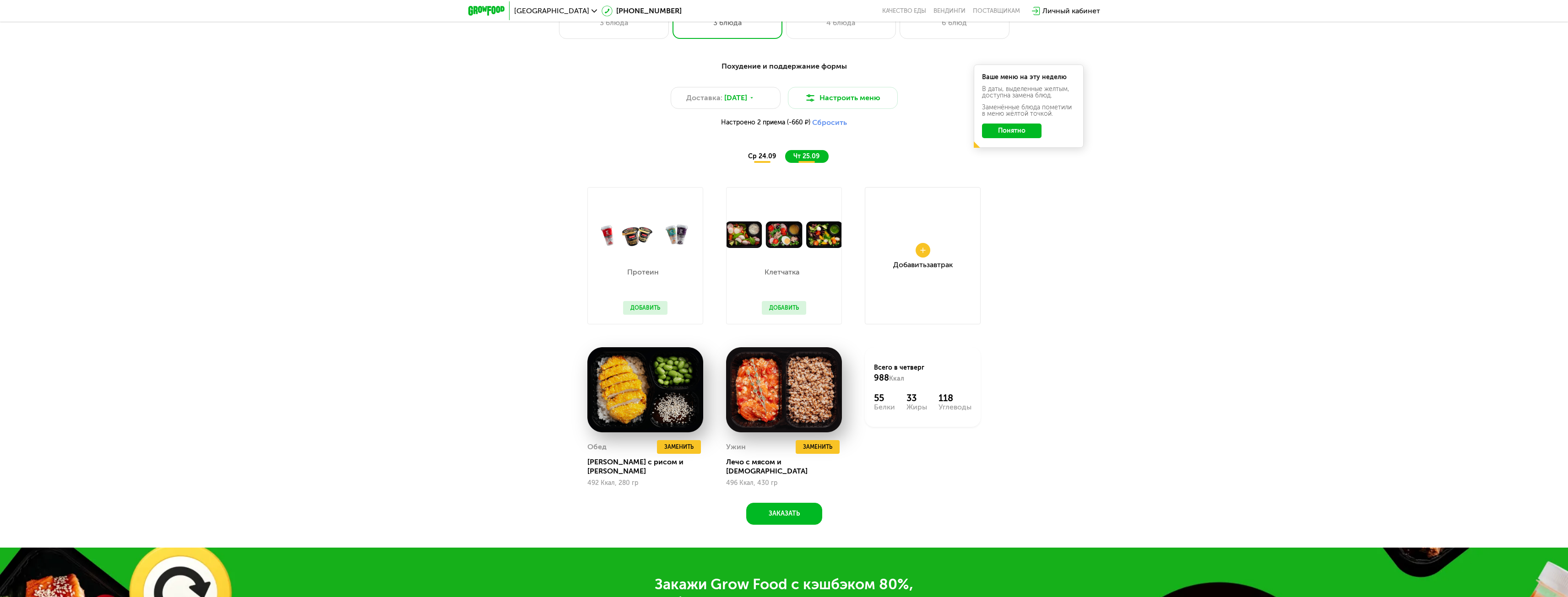
click at [917, 250] on button at bounding box center [923, 251] width 15 height 15
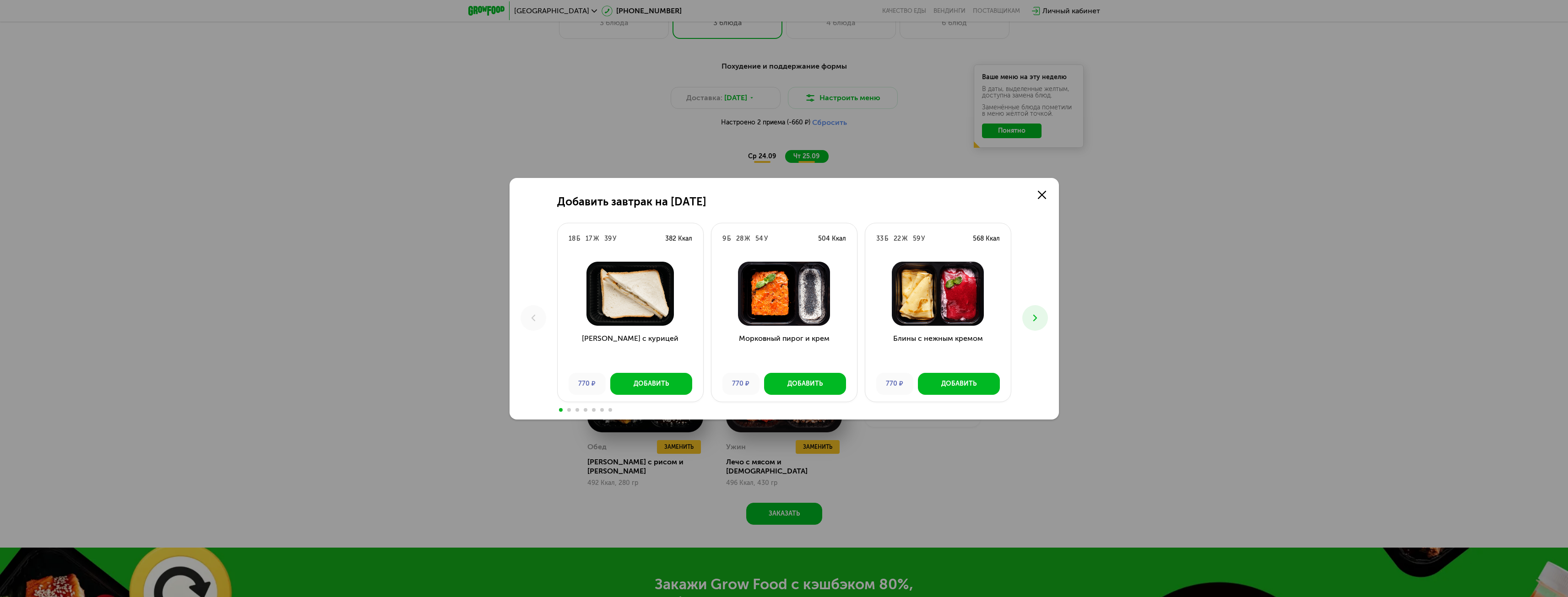
click at [1033, 319] on icon at bounding box center [1034, 318] width 11 height 11
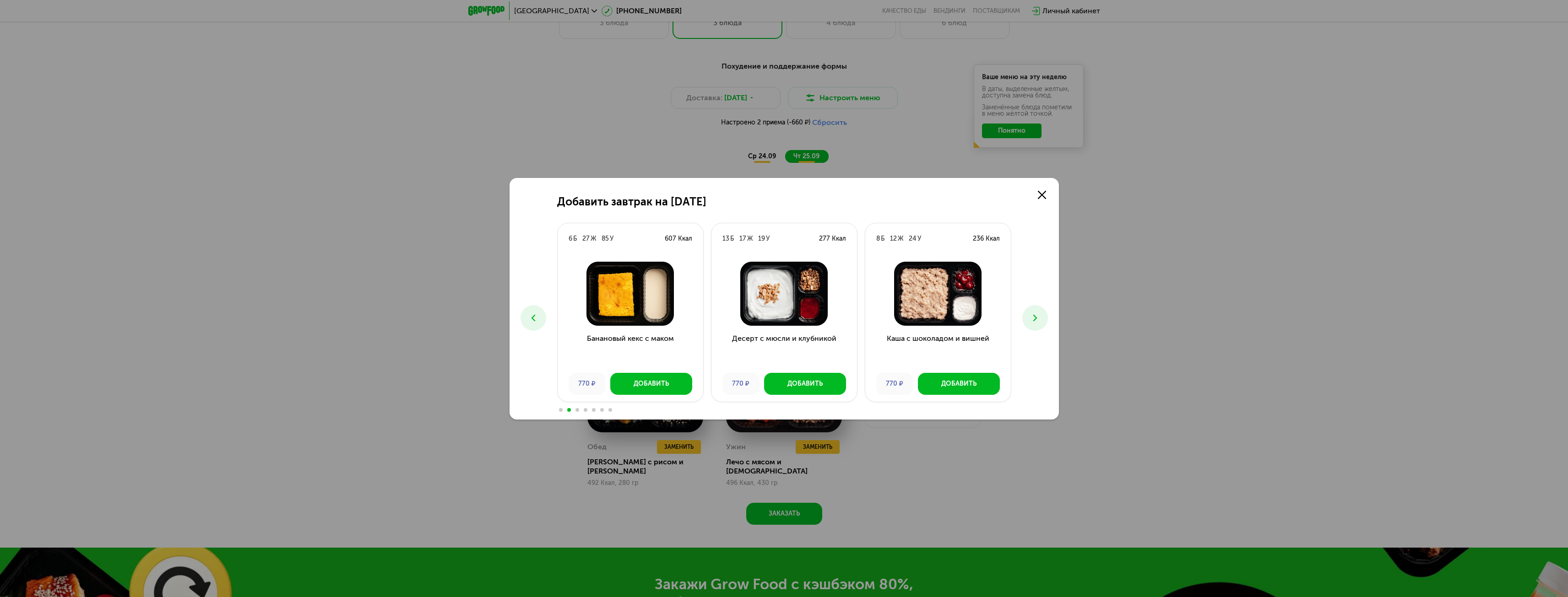
click at [1033, 319] on icon at bounding box center [1034, 318] width 11 height 11
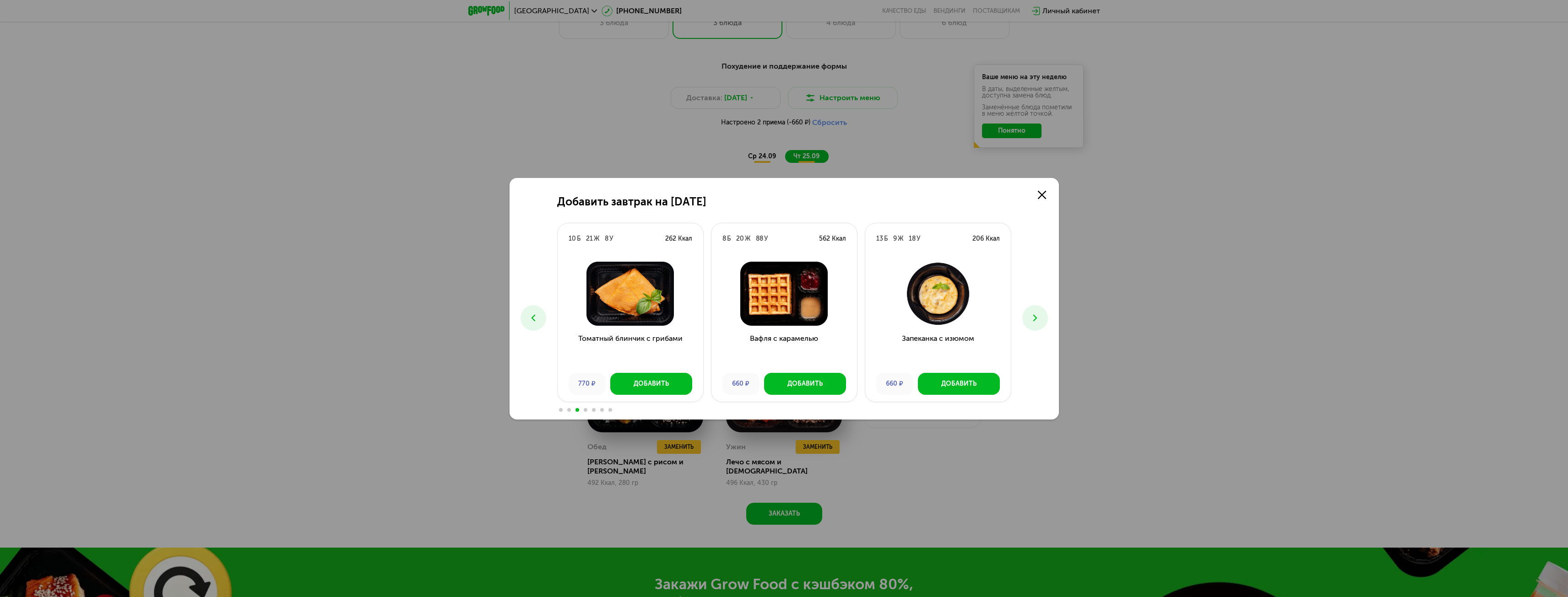
click at [533, 317] on icon at bounding box center [532, 318] width 11 height 11
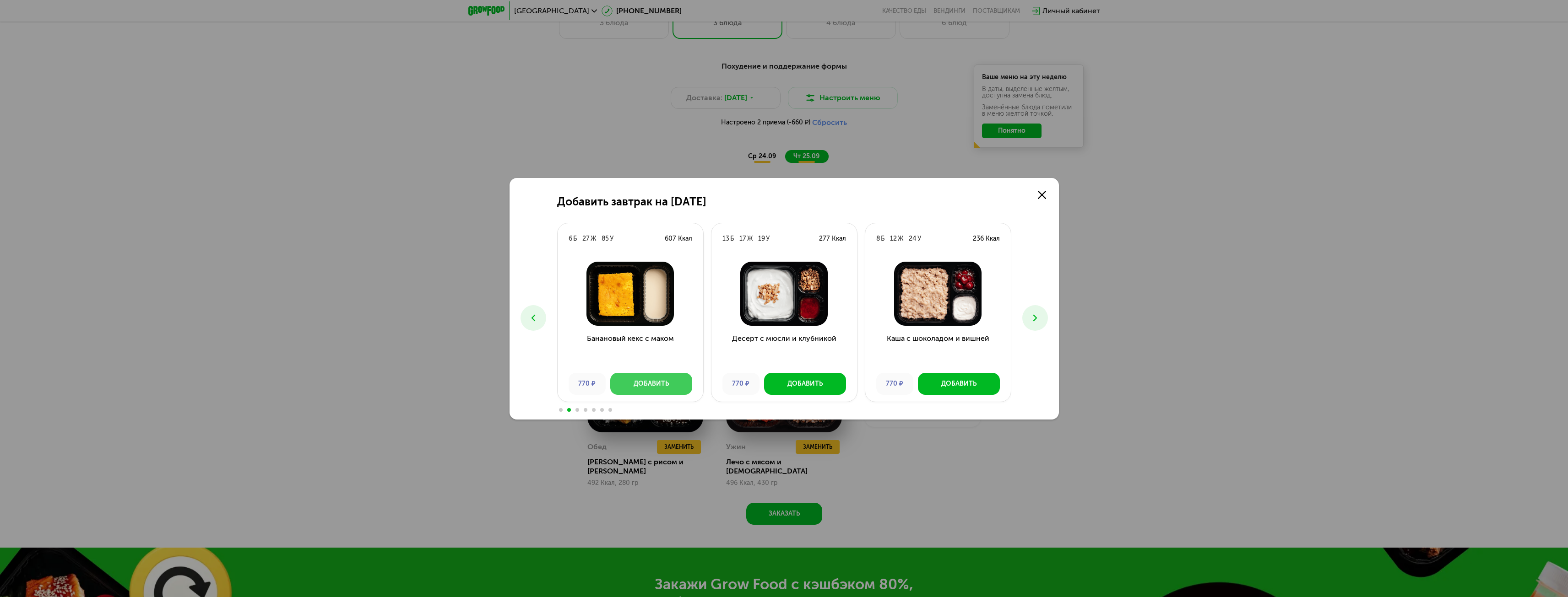
click at [647, 391] on button "Добавить" at bounding box center [651, 384] width 82 height 22
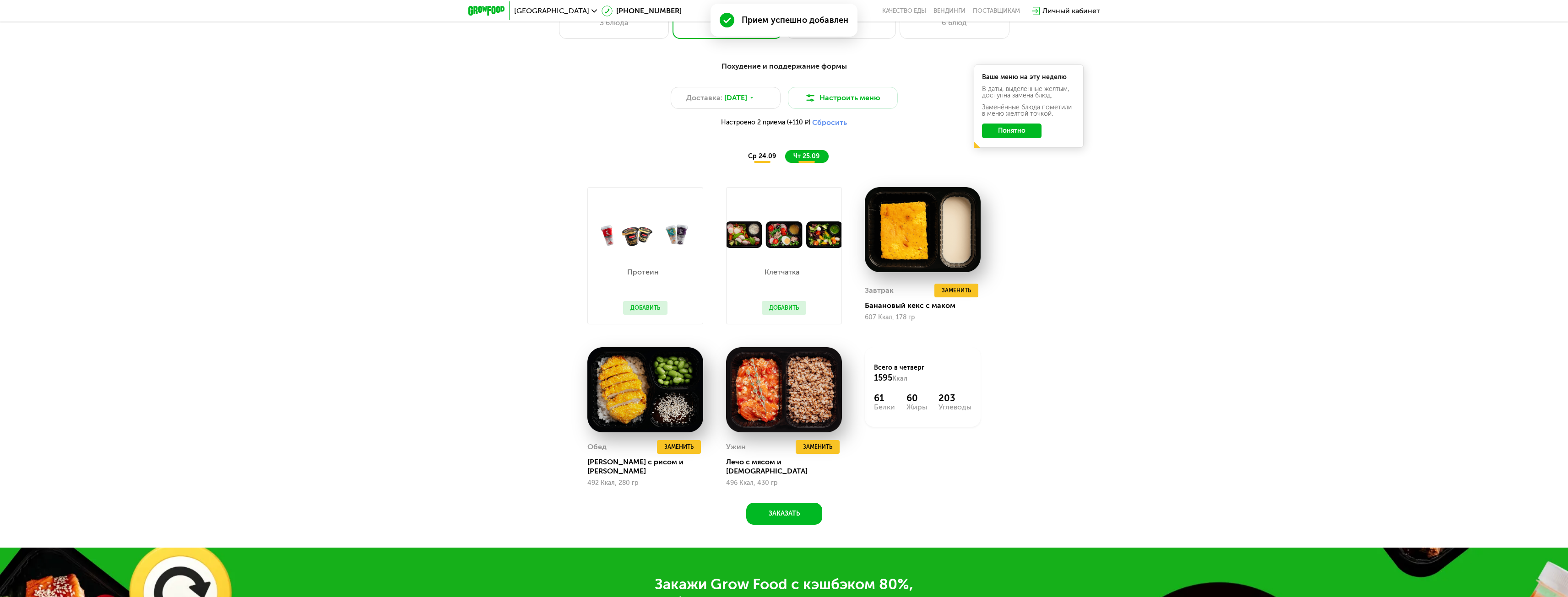
click at [765, 159] on span "ср 24.09" at bounding box center [762, 156] width 28 height 7
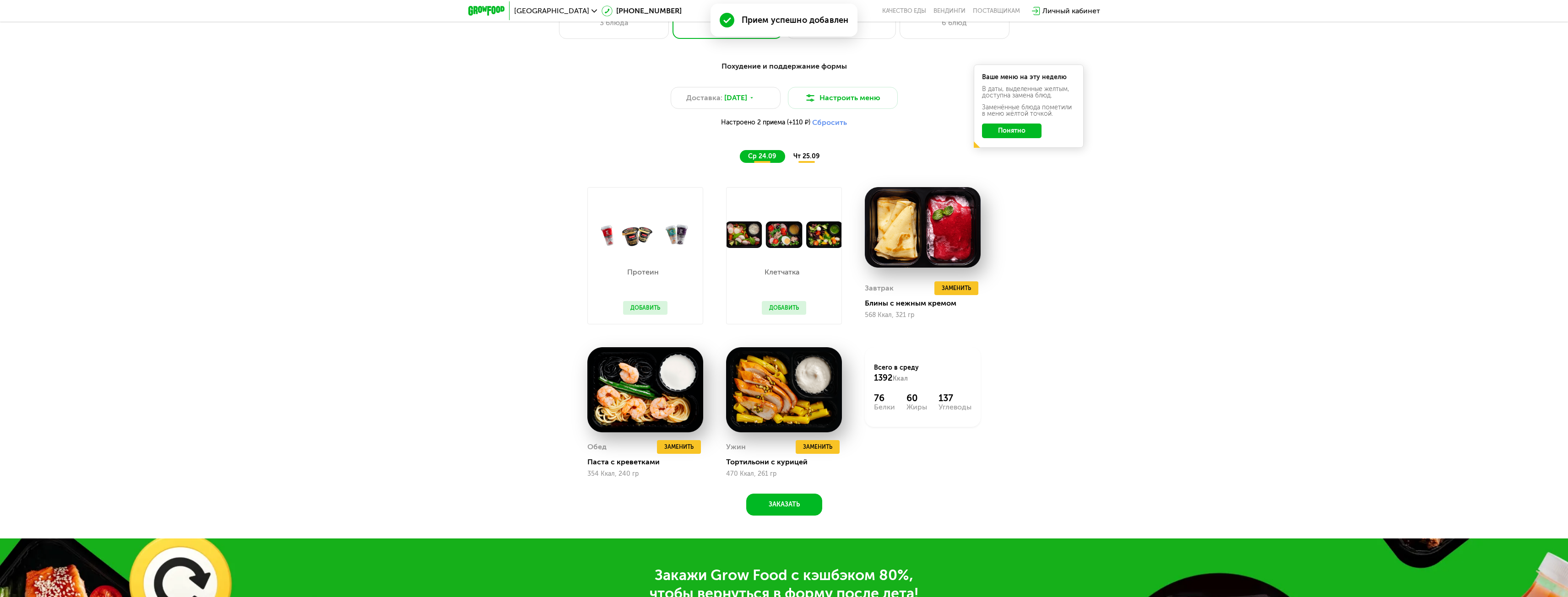
click at [813, 161] on span "чт 25.09" at bounding box center [806, 156] width 26 height 7
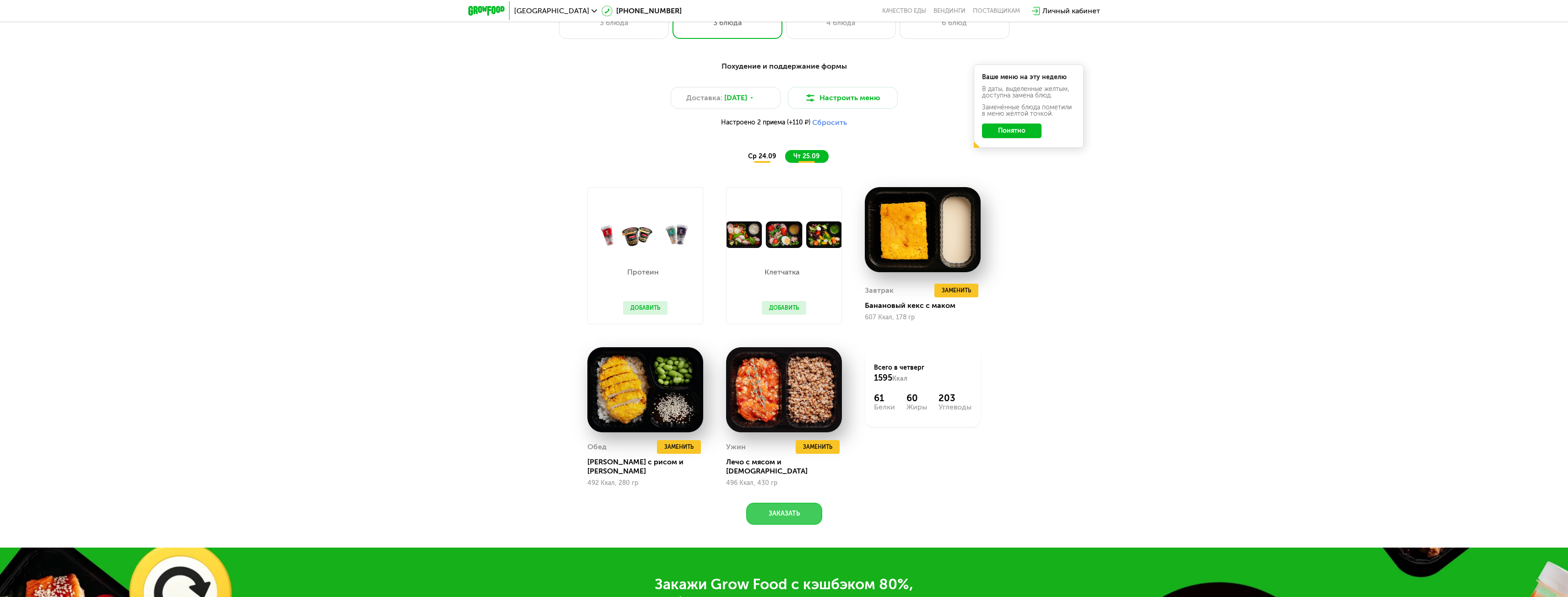
click at [772, 503] on button "Заказать" at bounding box center [784, 514] width 76 height 22
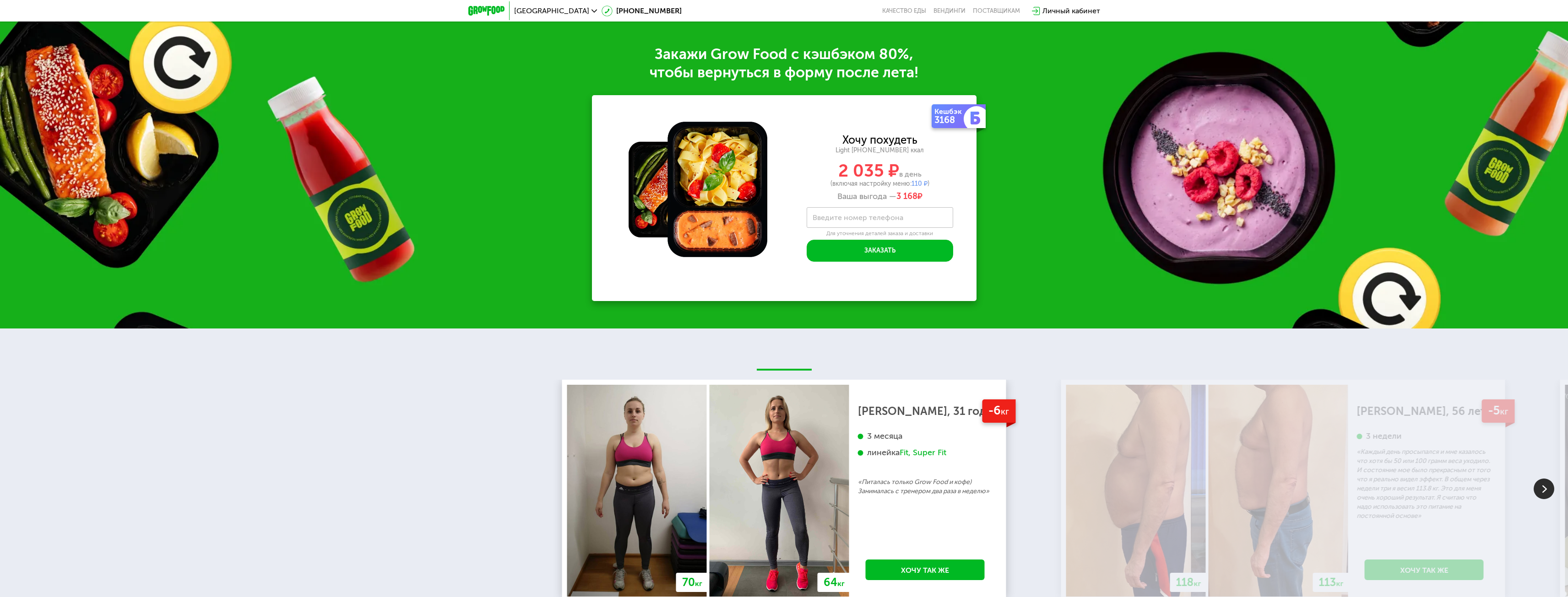
scroll to position [1915, 0]
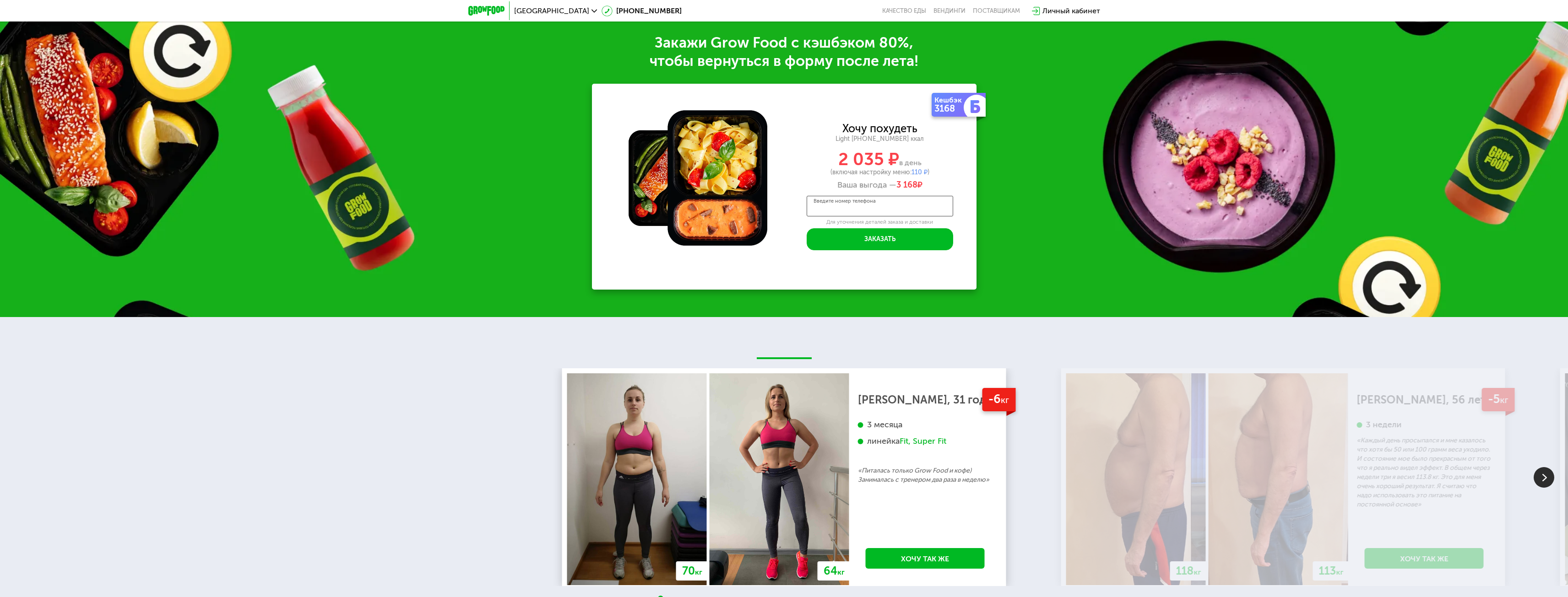
click at [870, 196] on div "Введите номер телефона" at bounding box center [879, 206] width 147 height 21
type input "**********"
click at [890, 234] on button "Заказать" at bounding box center [879, 239] width 147 height 22
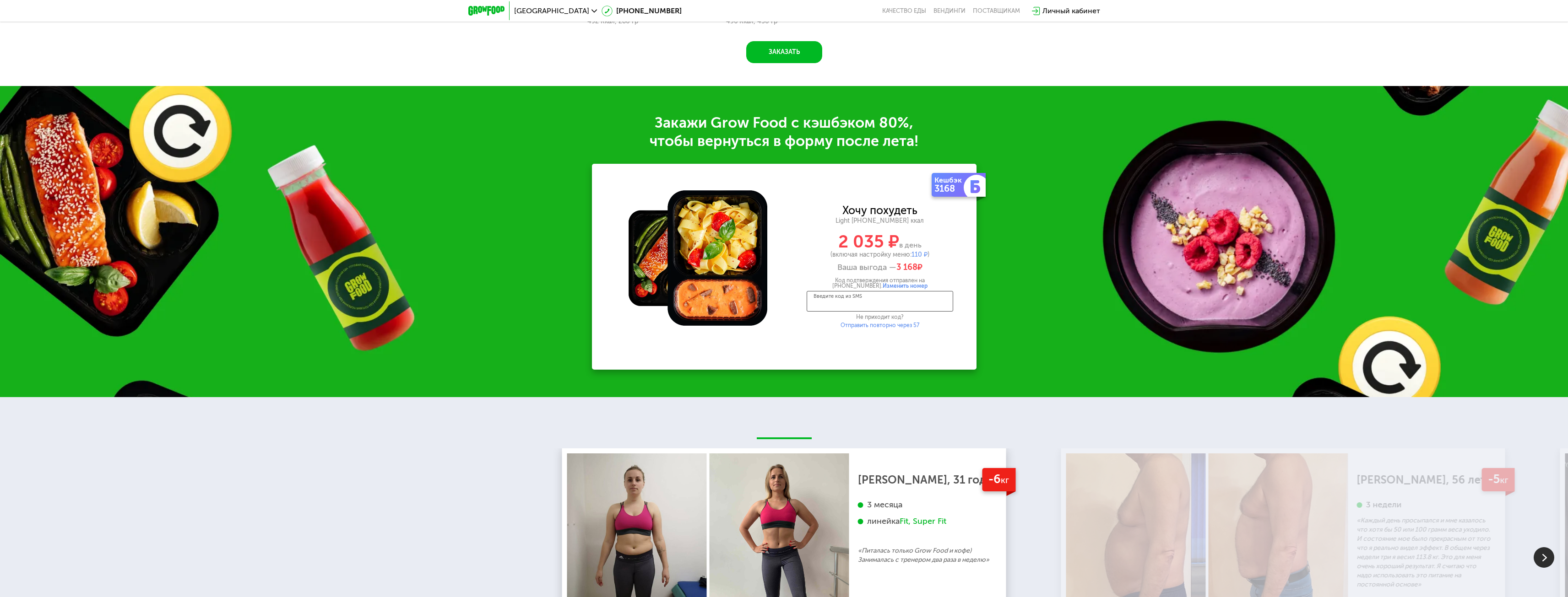
scroll to position [1870, 0]
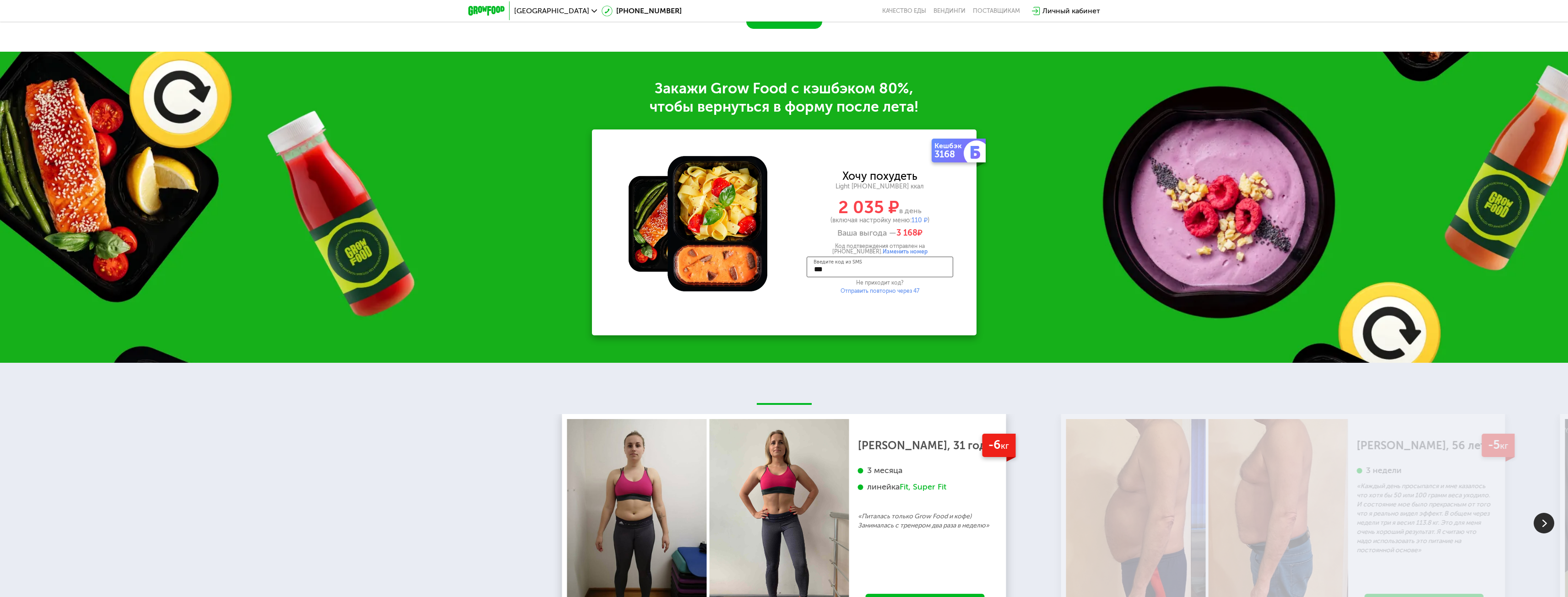
type input "****"
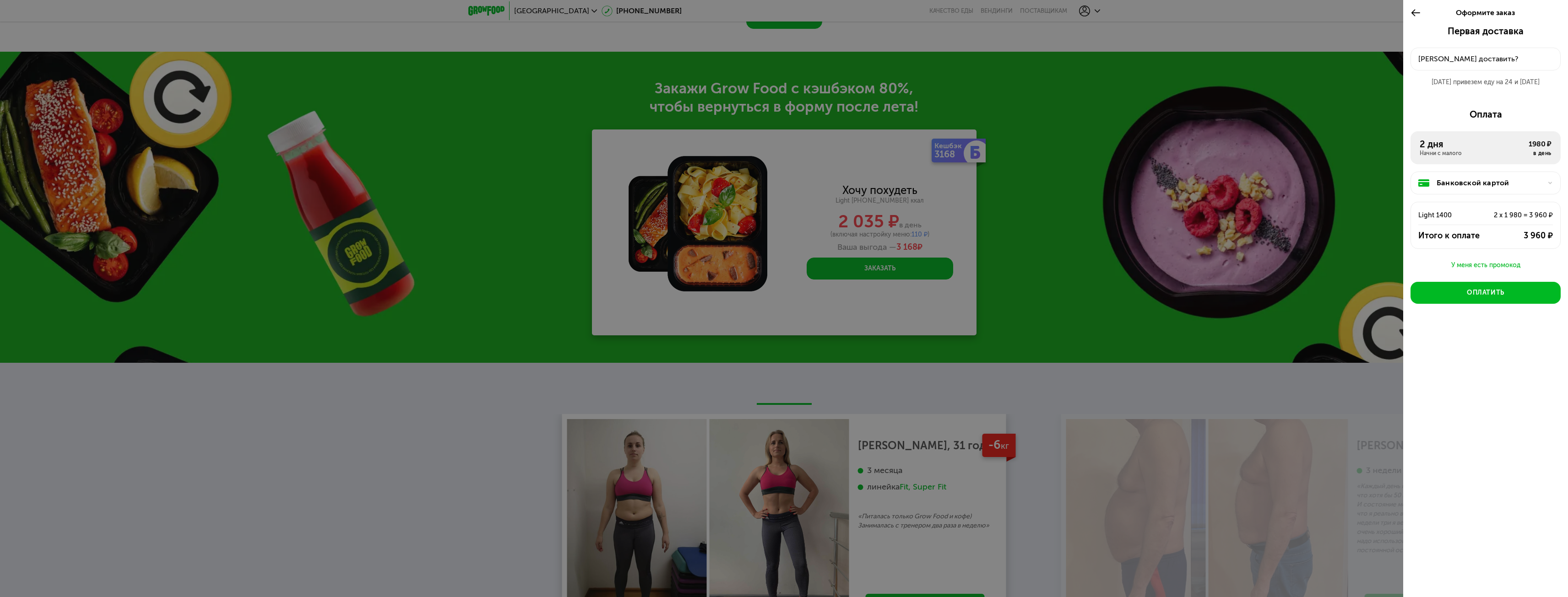
click at [1471, 63] on div "Куда доставить?" at bounding box center [1485, 59] width 135 height 11
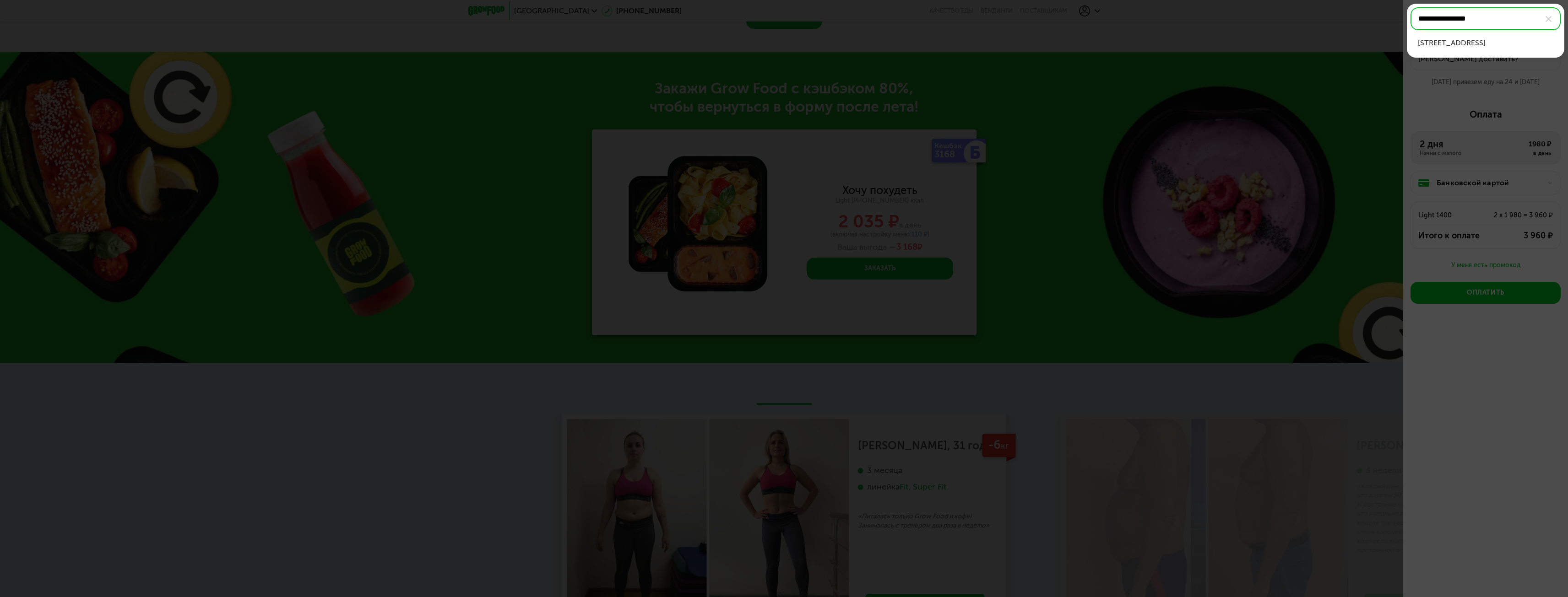
click at [1494, 44] on div "пр-кт Стачек, д 105 к 5 литера А, кв 108" at bounding box center [1485, 42] width 136 height 11
type input "**********"
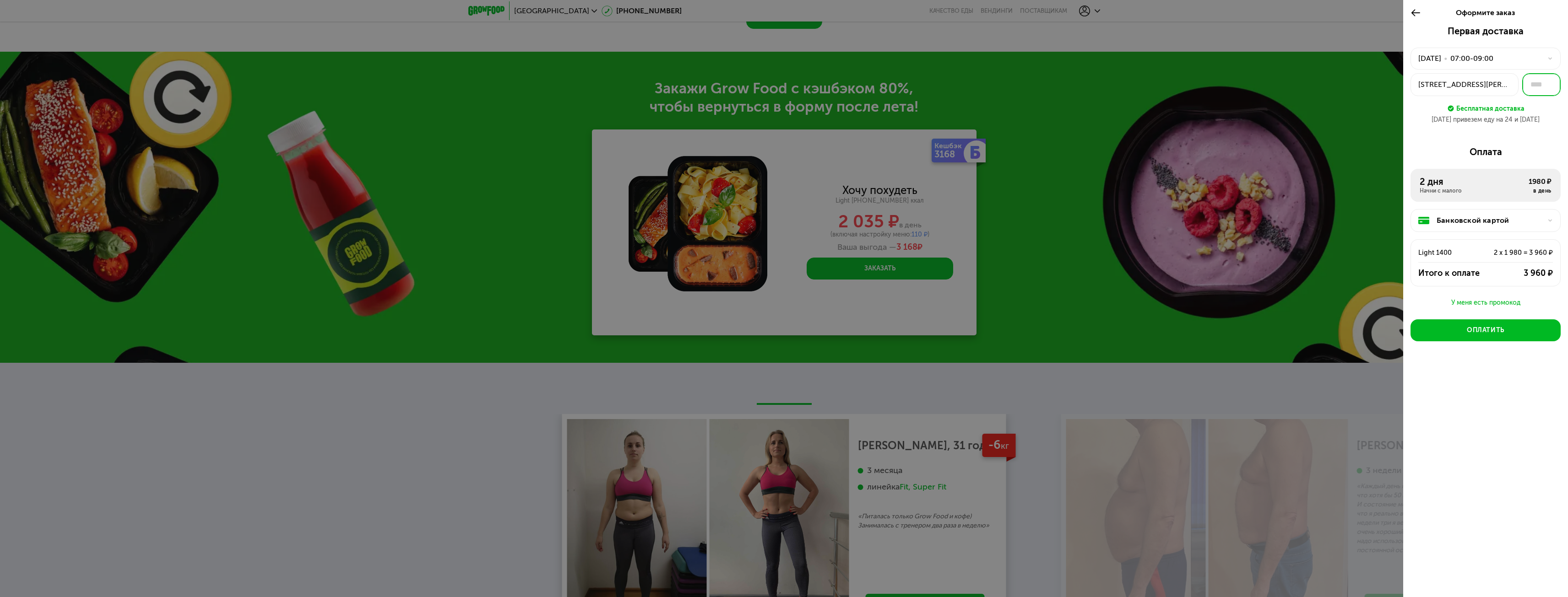
click at [1541, 86] on input "text" at bounding box center [1541, 84] width 38 height 23
type input "***"
click at [1563, 117] on div "Первая доставка 24 сен, ср • 07:00-09:00 пр-кт Стачек, 105к5 литера А *** Беспл…" at bounding box center [1485, 210] width 165 height 369
click at [1477, 333] on div "Оплатить" at bounding box center [1484, 330] width 37 height 9
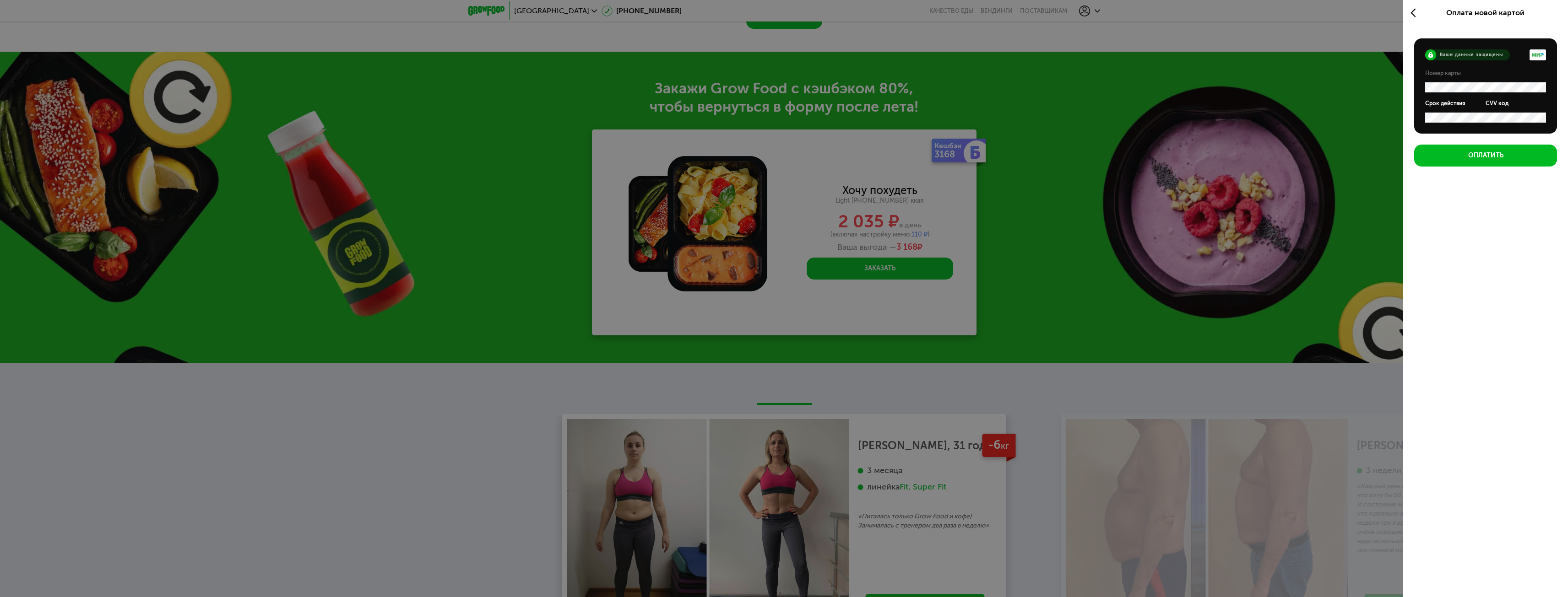
click at [1487, 323] on div "Оплата новой картой Ваши данные защищены Номер карты Срок действия CVV код Опла…" at bounding box center [1485, 298] width 165 height 597
click at [1479, 154] on div "Оплатить" at bounding box center [1485, 155] width 36 height 9
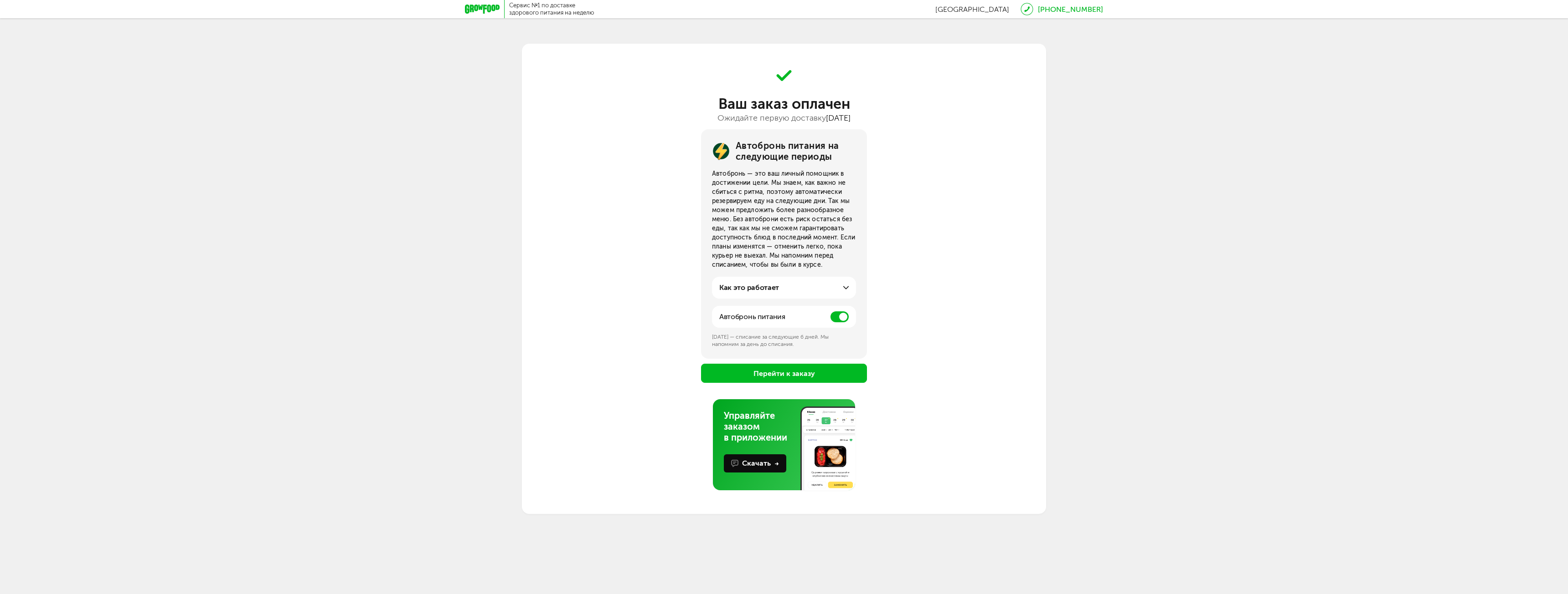
click at [839, 320] on span at bounding box center [839, 316] width 18 height 11
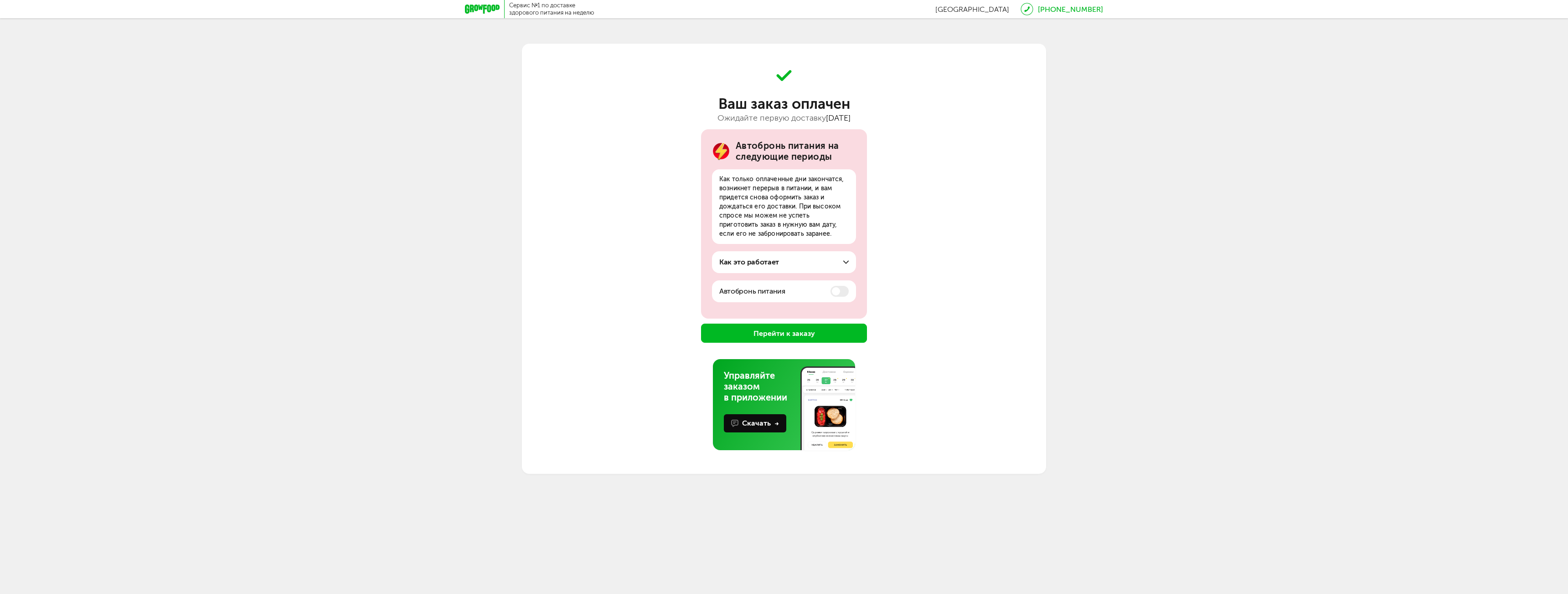
click at [790, 335] on button "Перейти к заказу" at bounding box center [783, 333] width 166 height 19
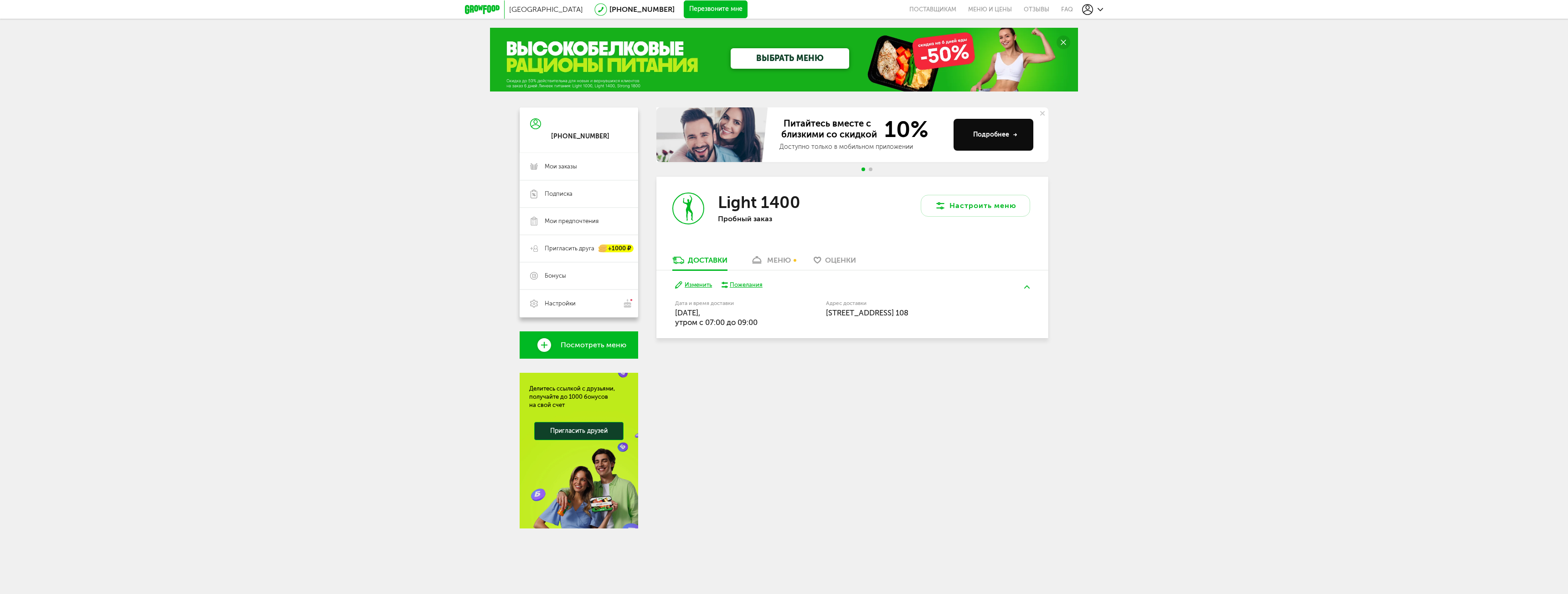
click at [771, 258] on div "меню" at bounding box center [778, 260] width 24 height 9
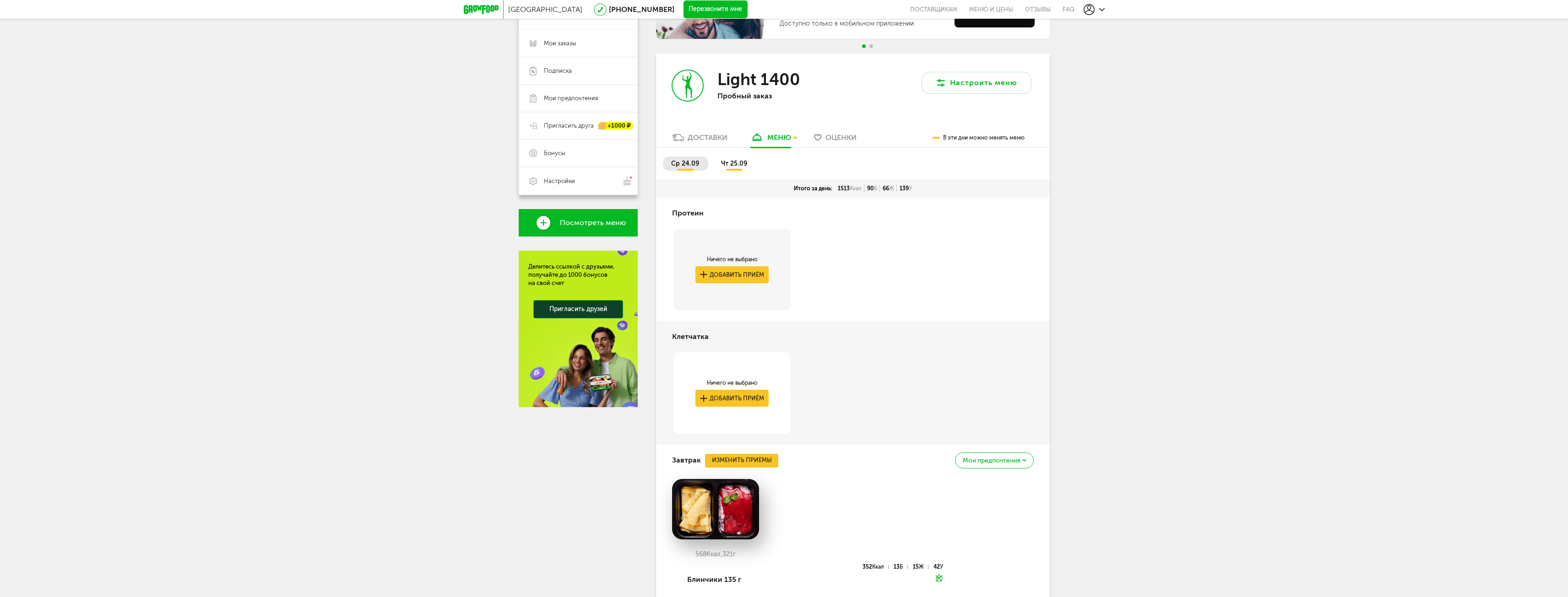
scroll to position [112, 0]
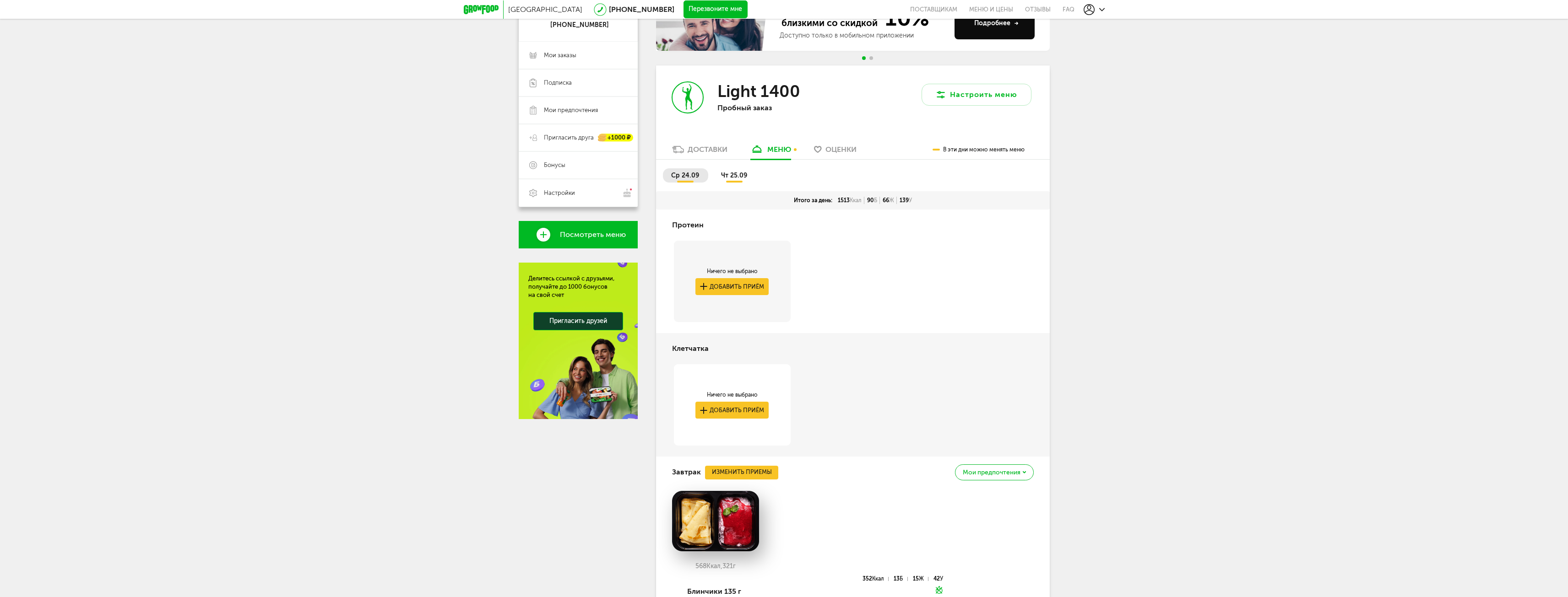
click at [730, 178] on span "чт 25.09" at bounding box center [734, 175] width 26 height 7
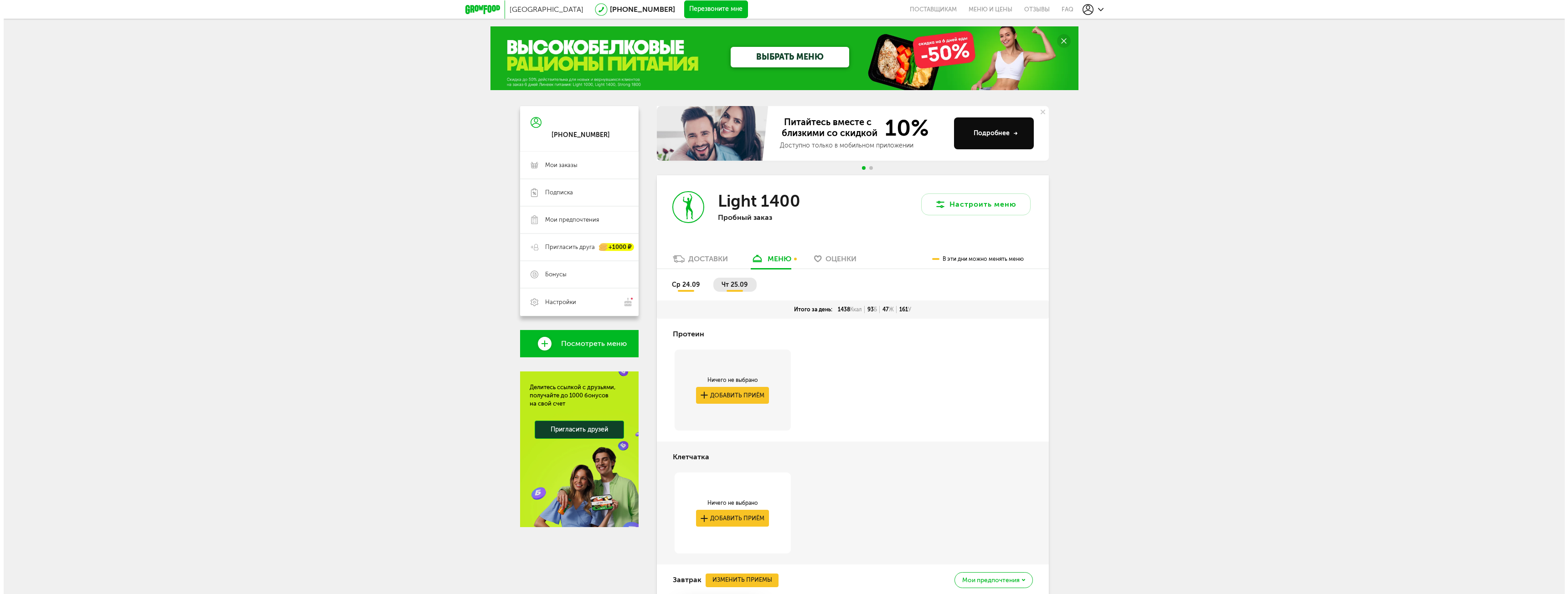
scroll to position [0, 0]
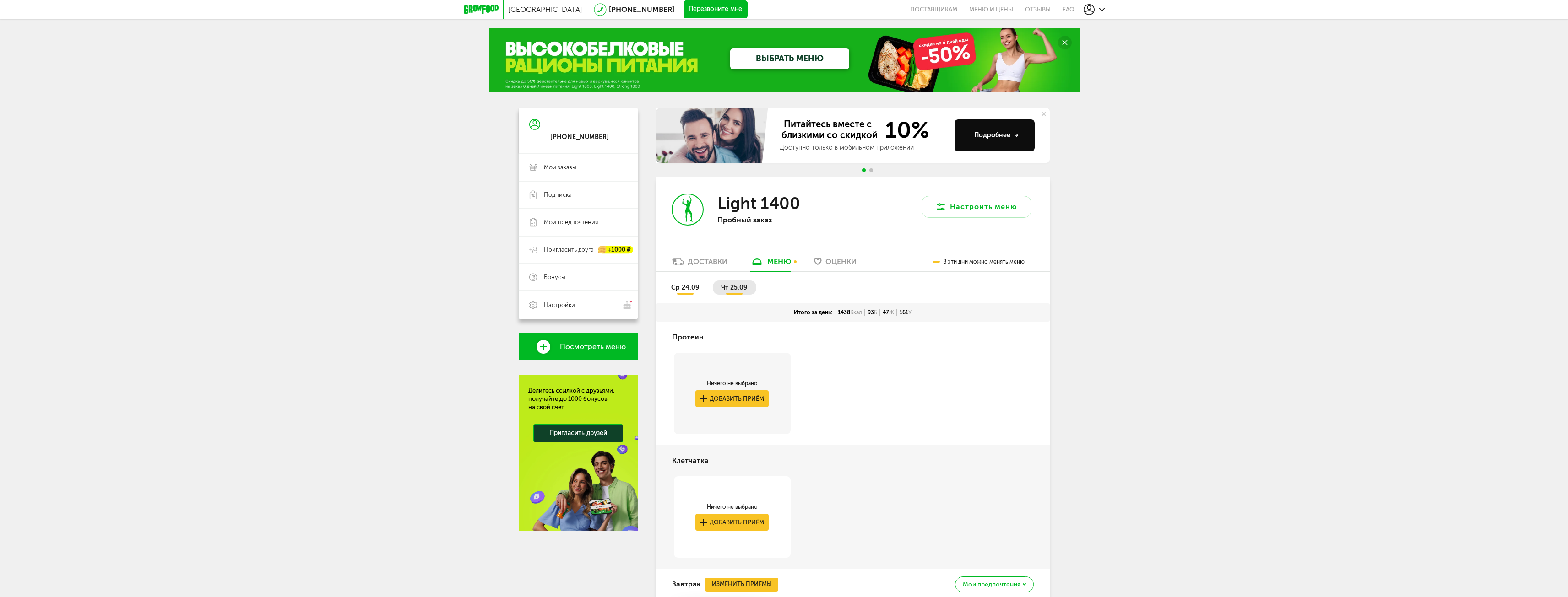
click at [686, 290] on span "ср 24.09" at bounding box center [685, 287] width 28 height 7
click at [969, 202] on button "Настроить меню" at bounding box center [976, 207] width 110 height 22
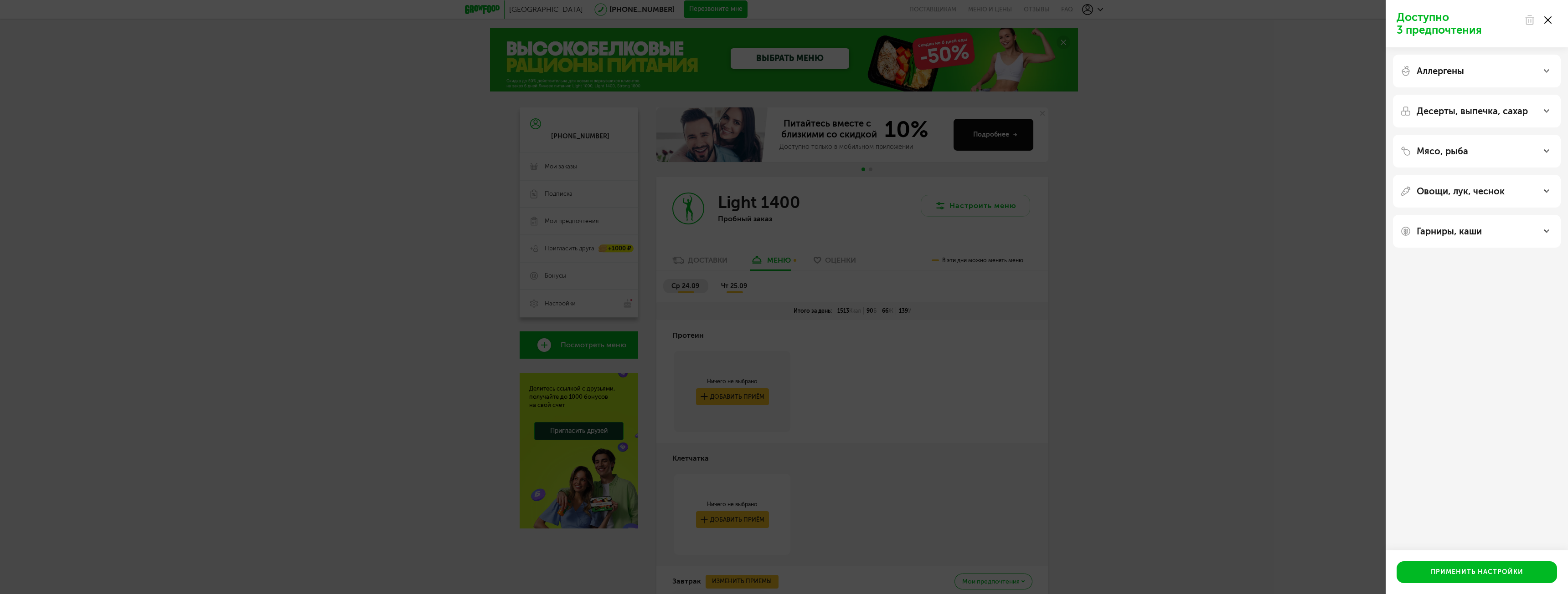
click at [1162, 197] on div "Доступно 3 предпочтения Аллергены Десерты, выпечка, сахар Мясо, рыба Овощи, лук…" at bounding box center [784, 297] width 1568 height 594
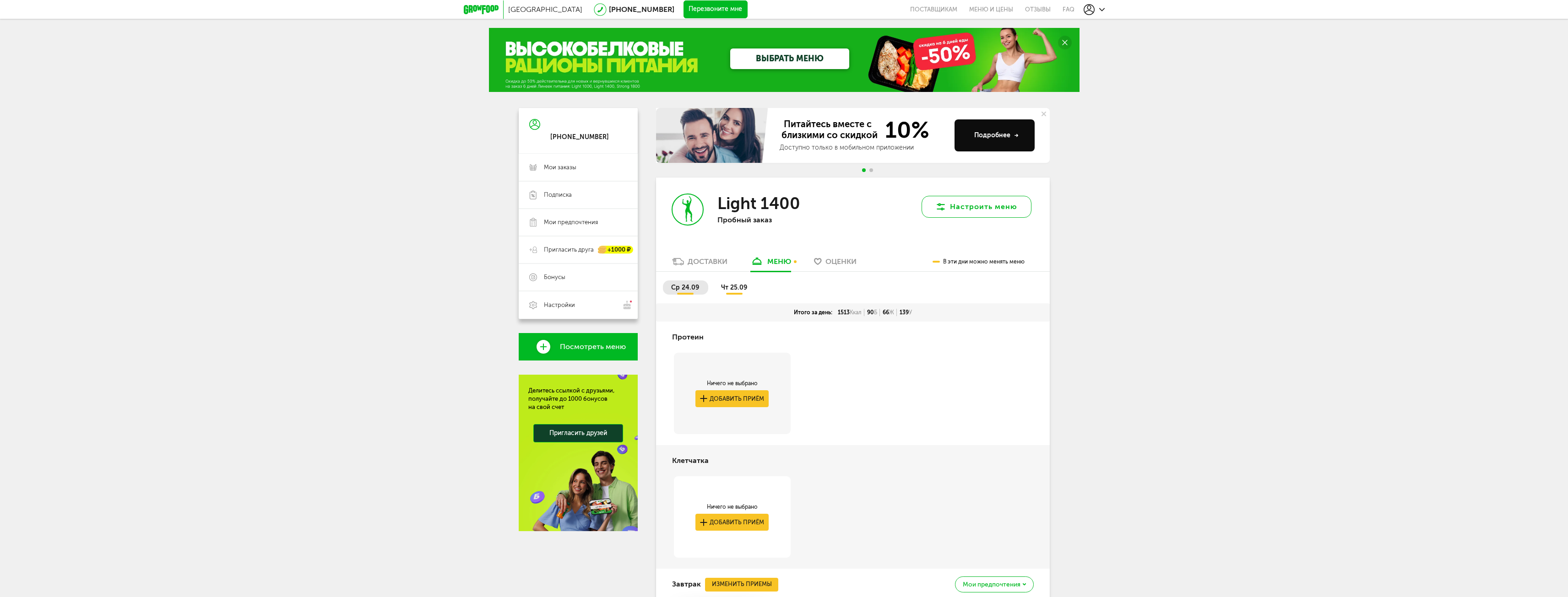
click at [973, 211] on button "Настроить меню" at bounding box center [976, 207] width 110 height 22
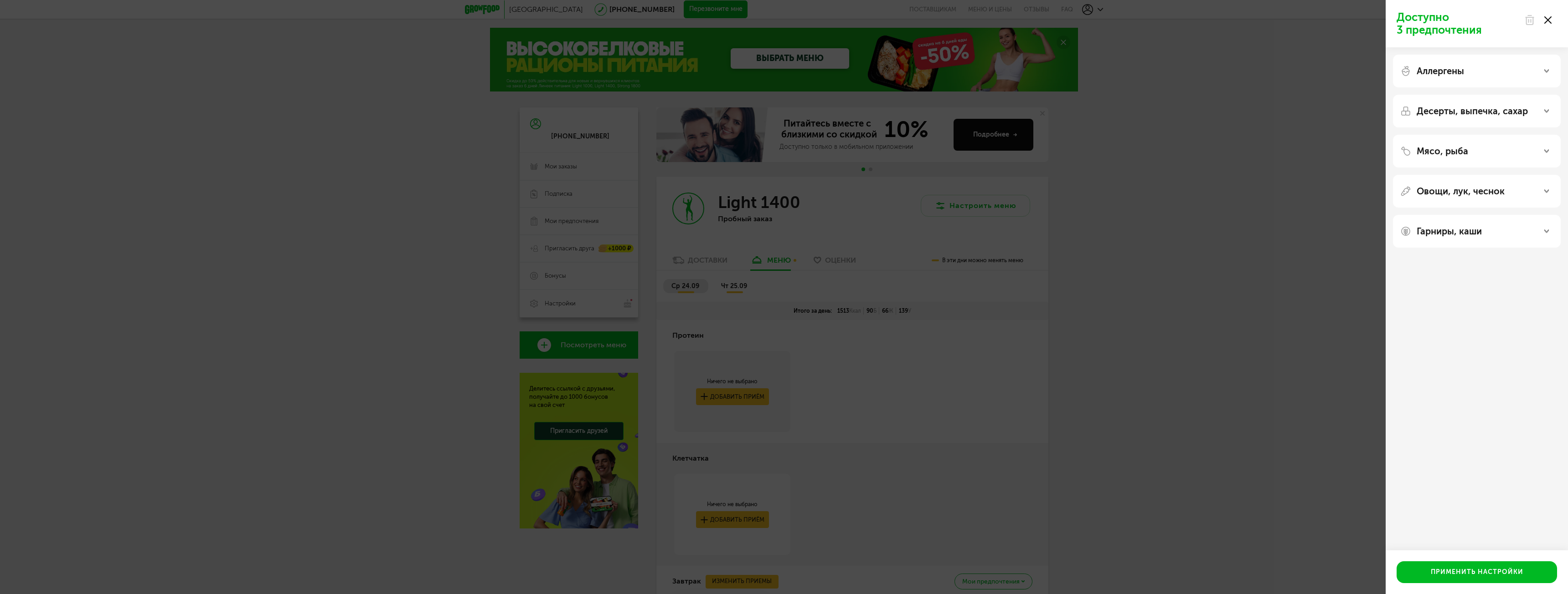
click at [1515, 67] on div "Аллергены" at bounding box center [1476, 71] width 153 height 11
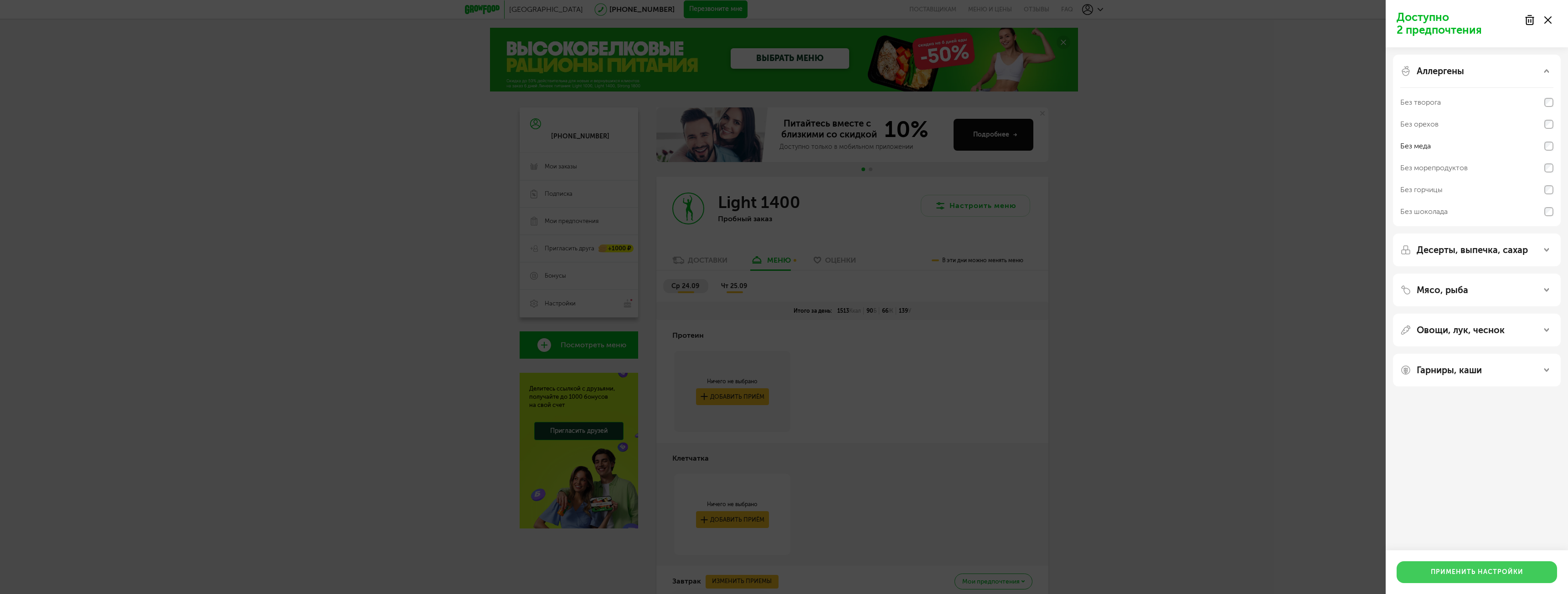
click at [1462, 572] on button "Применить настройки" at bounding box center [1476, 573] width 161 height 22
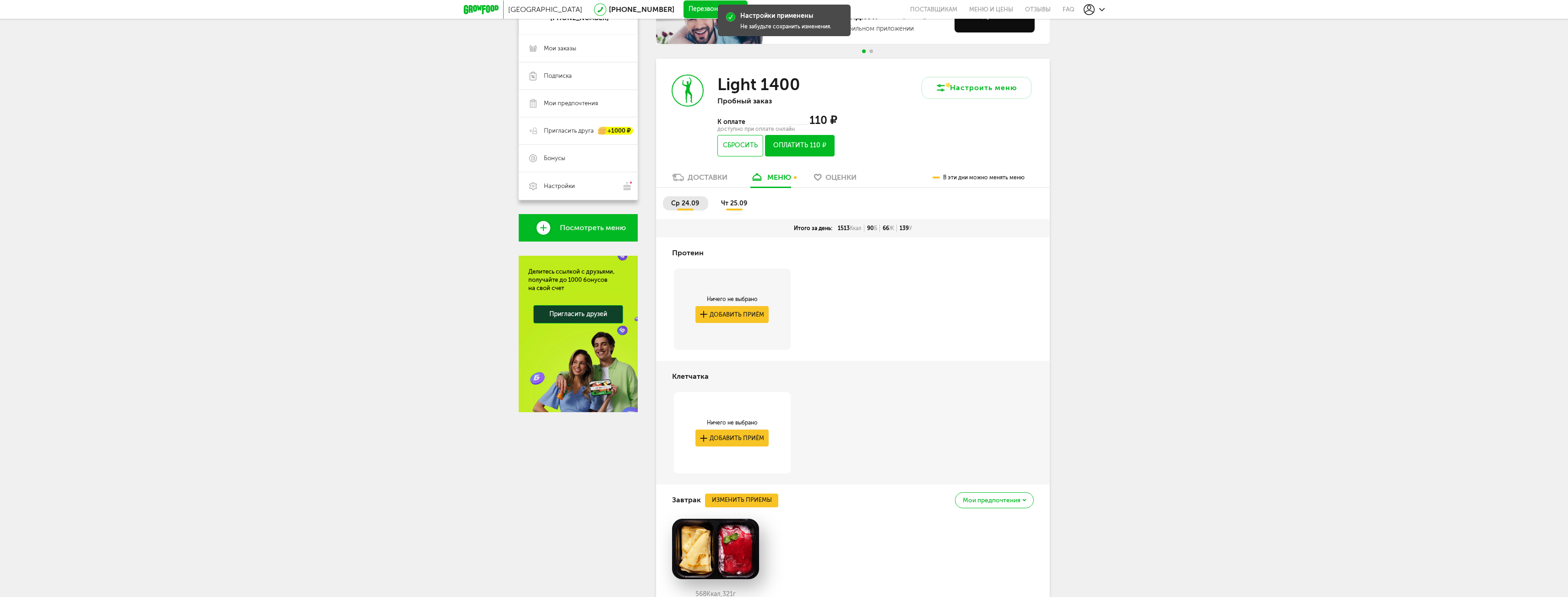
scroll to position [109, 0]
